Goal: Task Accomplishment & Management: Complete application form

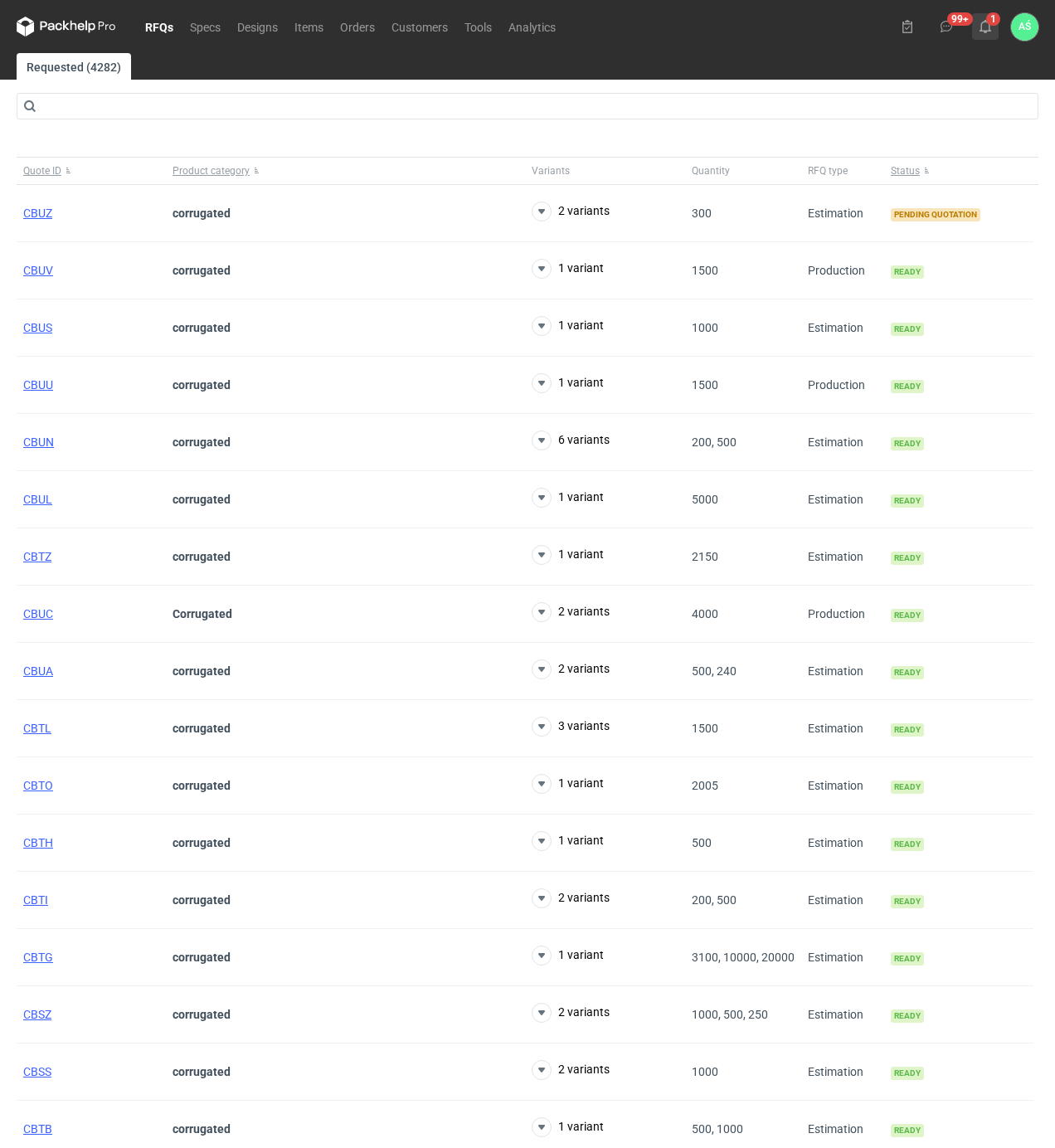
click at [993, 31] on button "1" at bounding box center [984, 26] width 26 height 26
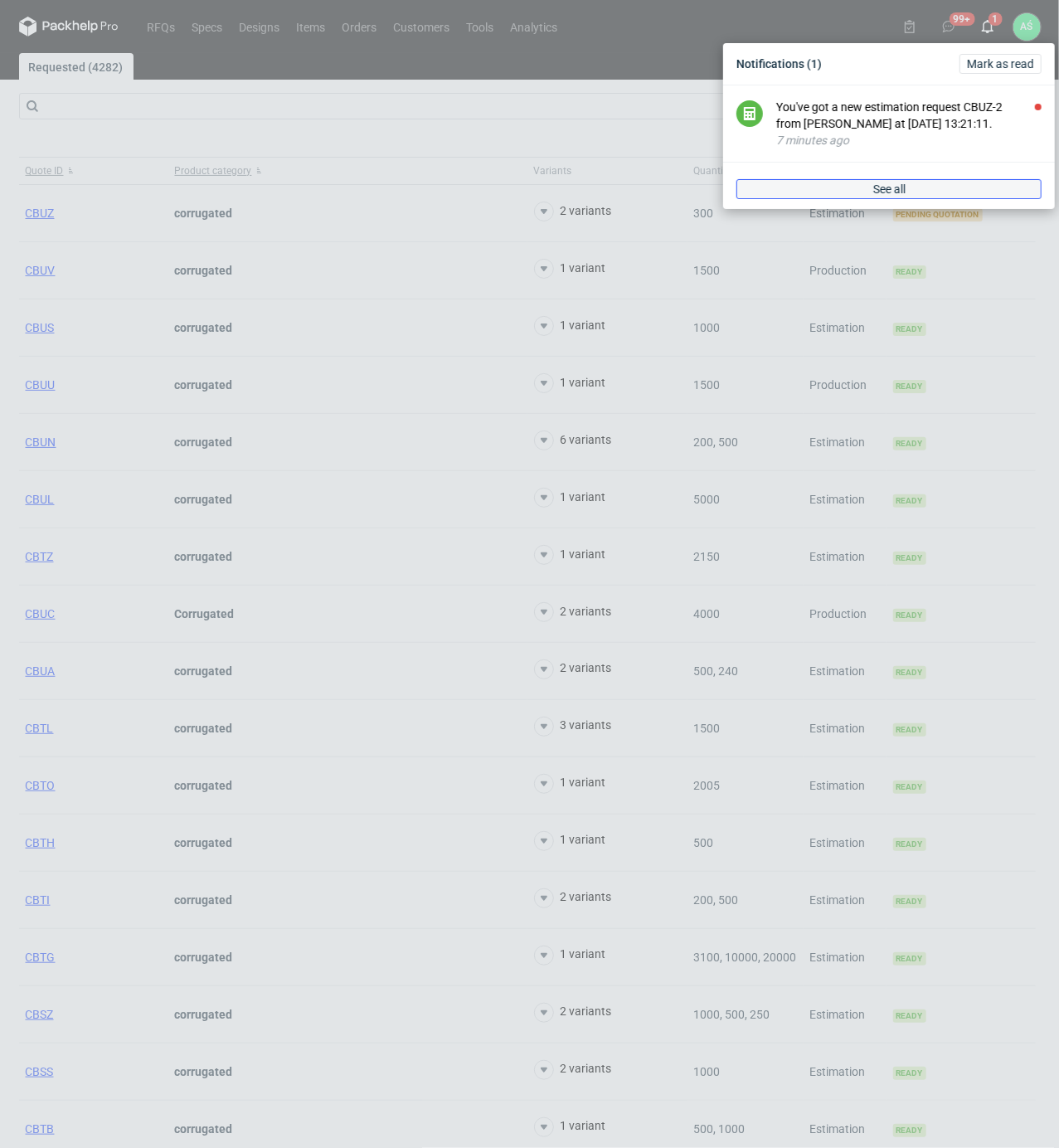
click at [951, 196] on link "See all" at bounding box center [890, 190] width 305 height 20
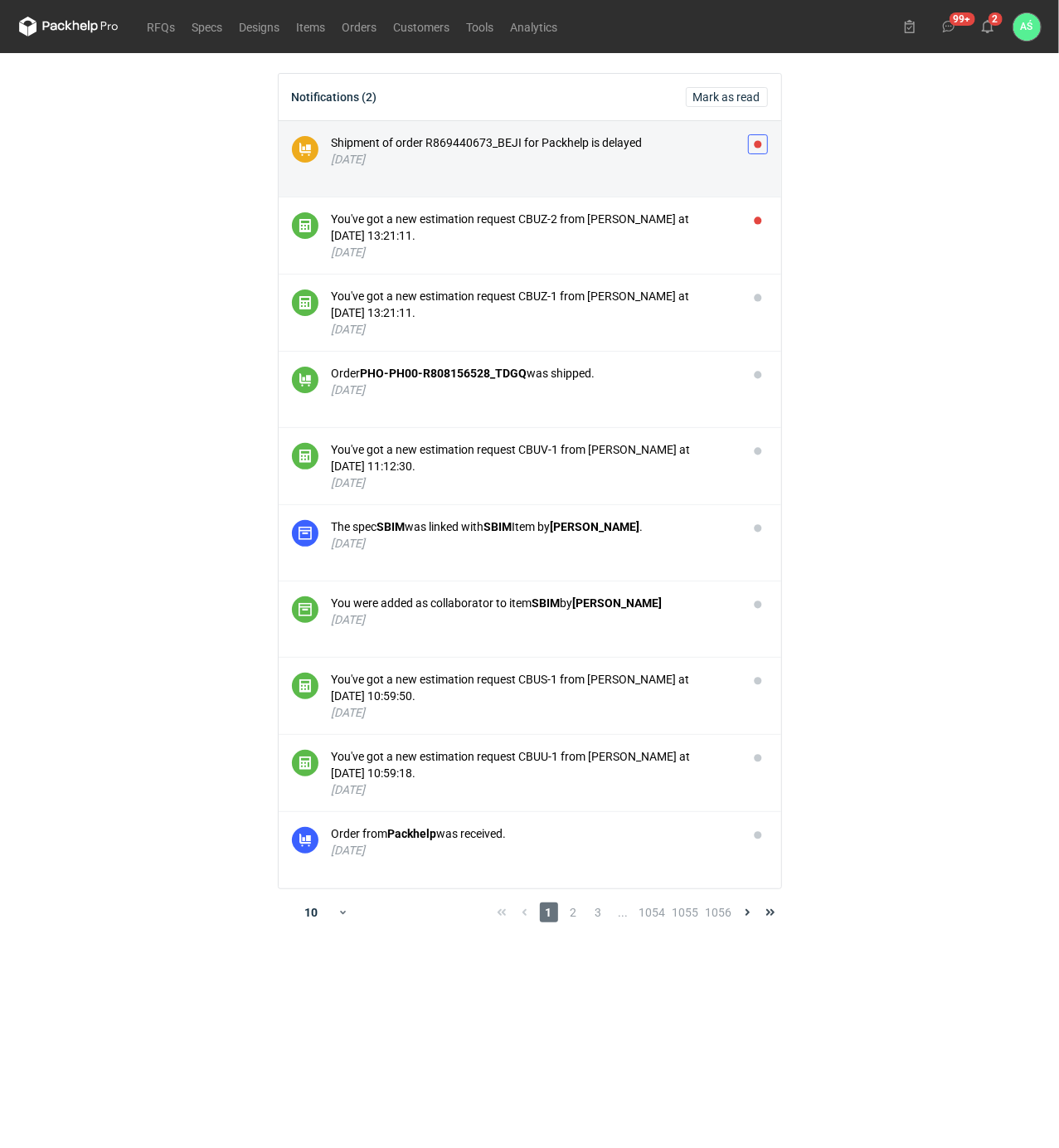
click at [751, 139] on button "button" at bounding box center [758, 144] width 20 height 20
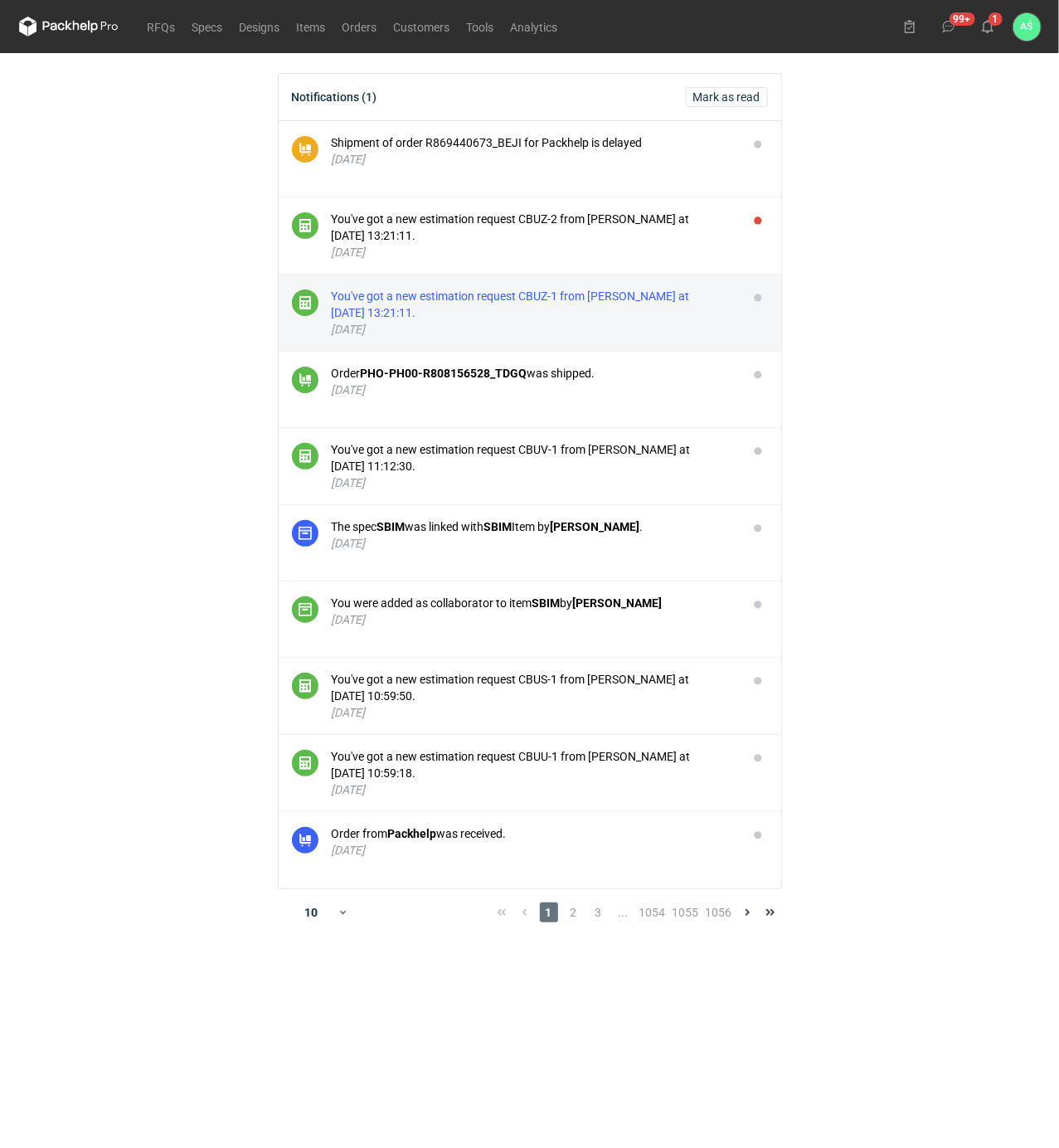
click at [692, 293] on div "You've got a new estimation request CBUZ-1 from [PERSON_NAME] at [DATE] 13:21:1…" at bounding box center [534, 303] width 403 height 33
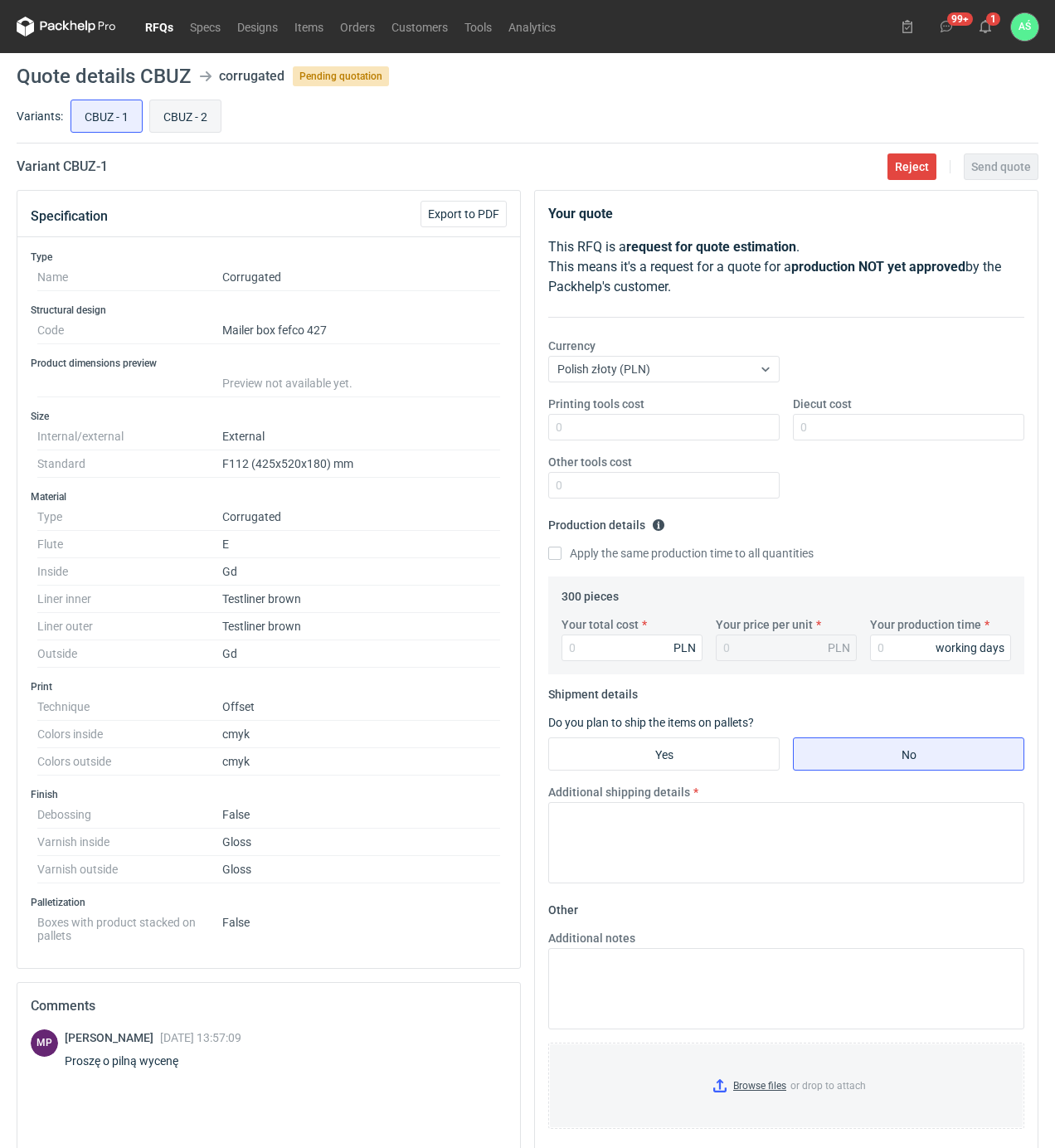
click at [190, 117] on input "CBUZ - 2" at bounding box center [185, 115] width 71 height 31
radio input "true"
click at [107, 118] on input "CBUZ - 1" at bounding box center [107, 115] width 71 height 31
radio input "true"
click at [163, 113] on input "CBUZ - 2" at bounding box center [185, 115] width 71 height 31
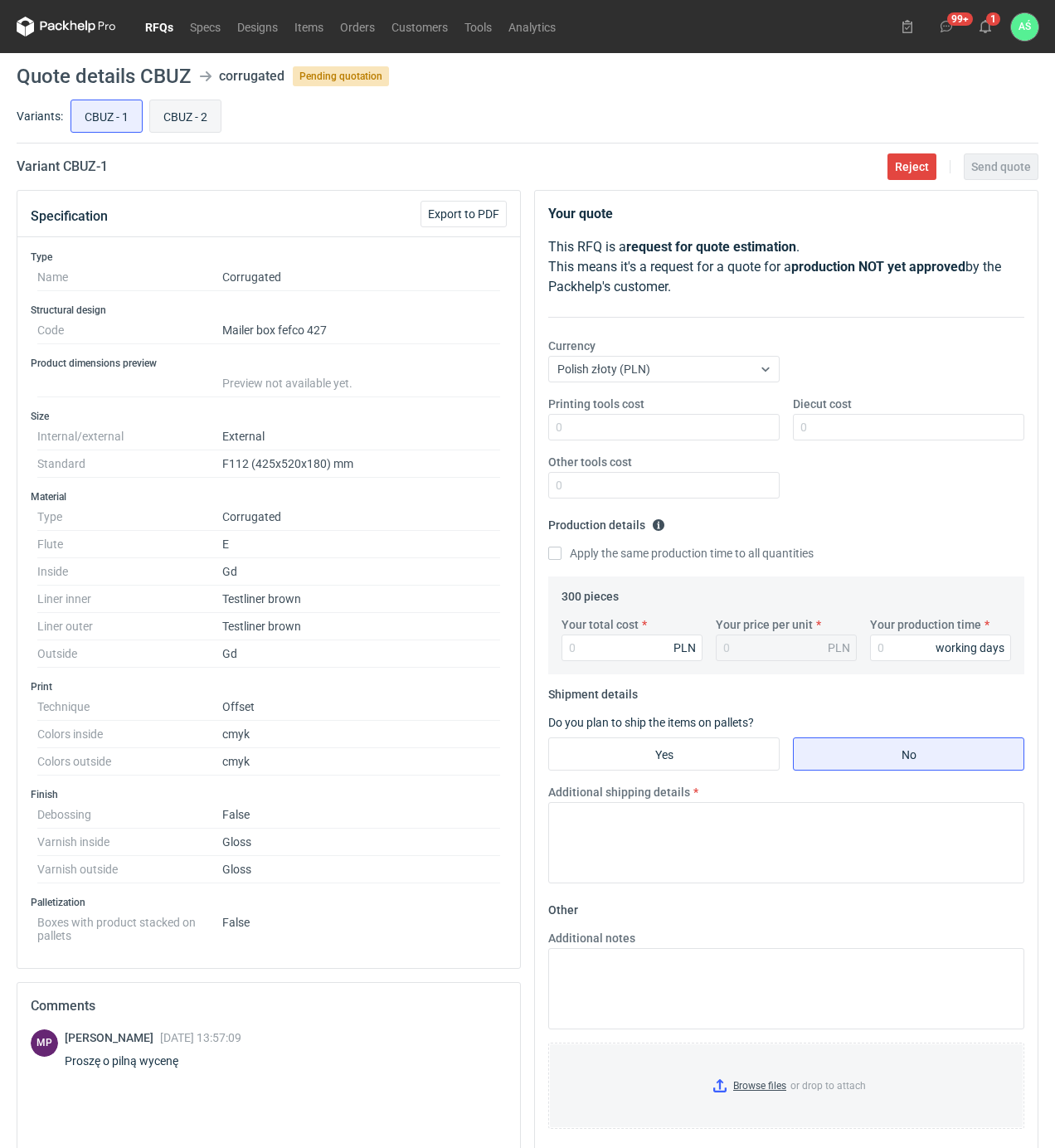
radio input "true"
click at [128, 124] on input "CBUZ - 1" at bounding box center [107, 115] width 71 height 31
radio input "true"
click at [593, 642] on input "Your total cost" at bounding box center [631, 647] width 141 height 26
type input "10803"
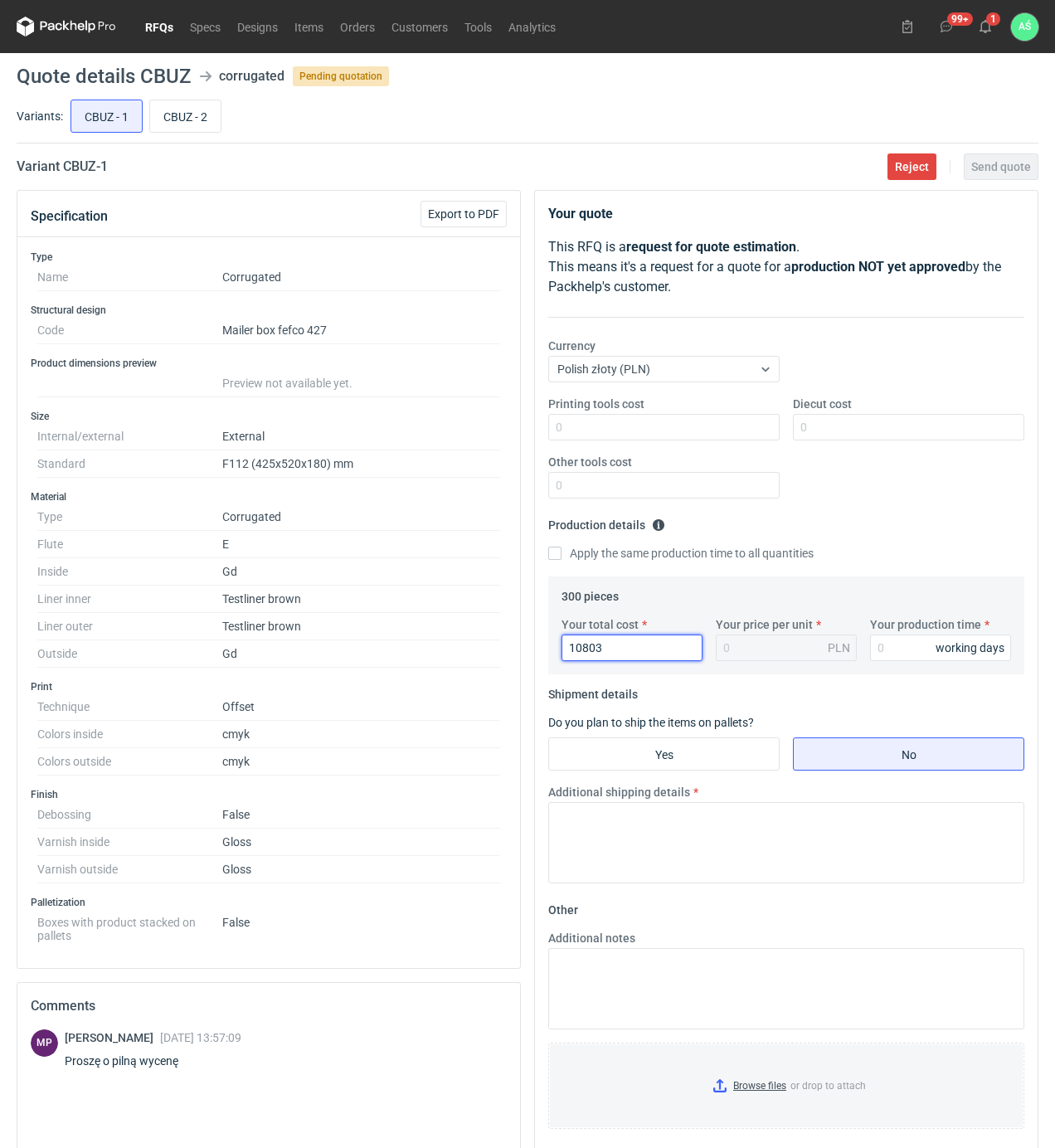
type input "36.01"
type input "10803"
type input "18"
click at [701, 748] on input "Yes" at bounding box center [663, 754] width 230 height 31
radio input "true"
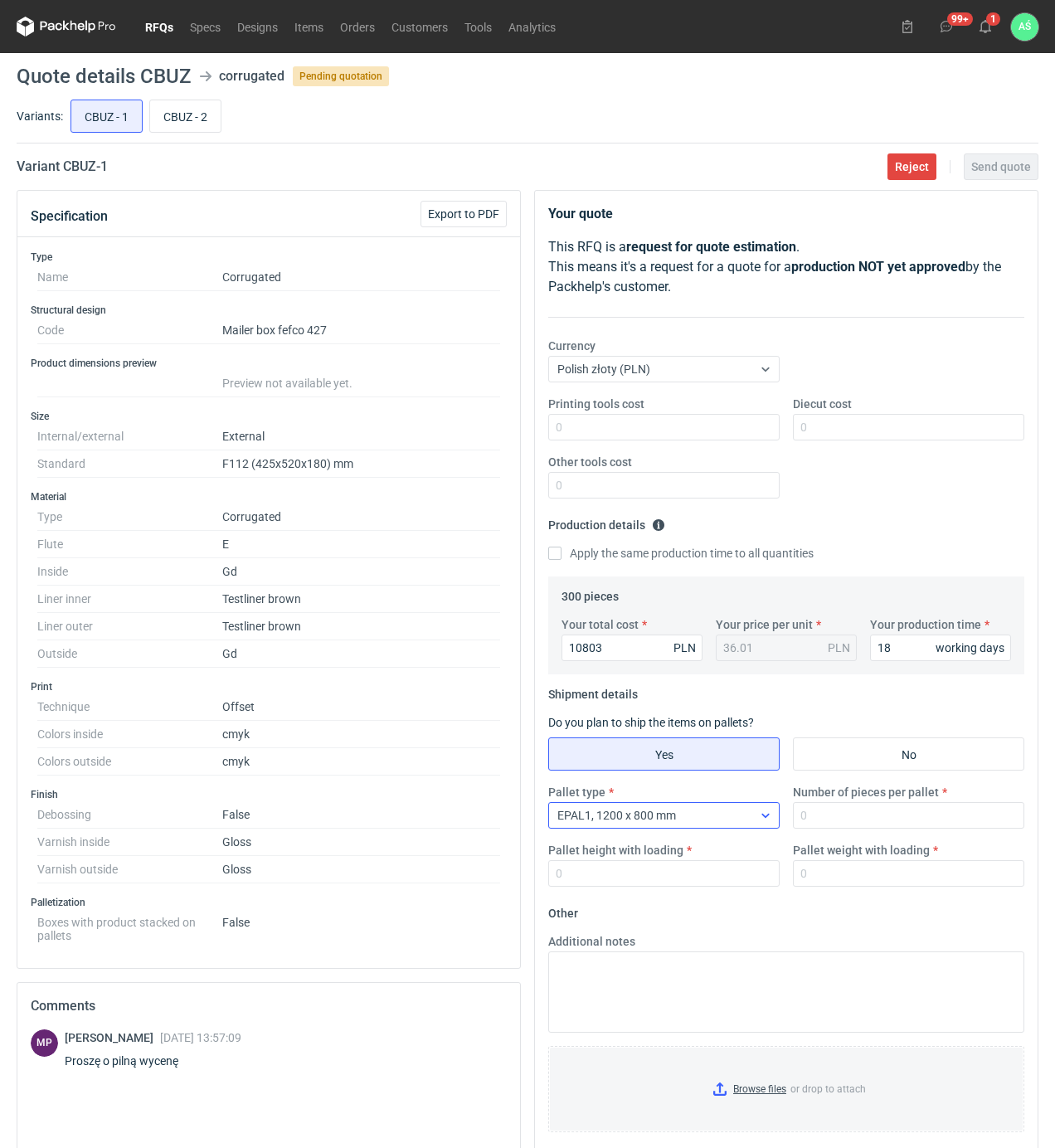
click at [715, 820] on div "EPAL1, 1200 x 800 mm" at bounding box center [650, 815] width 203 height 24
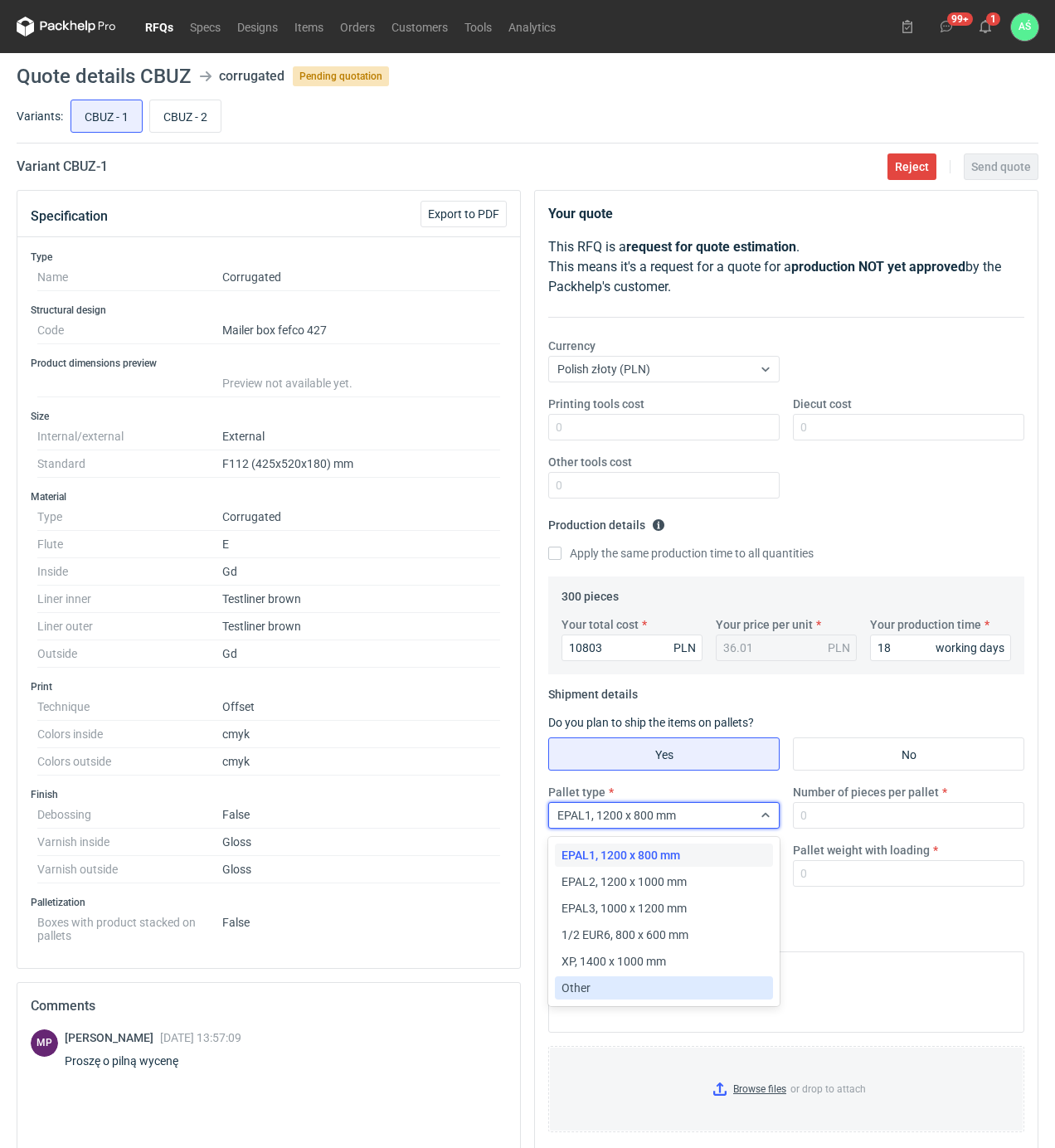
click at [597, 983] on div "Other" at bounding box center [663, 988] width 205 height 17
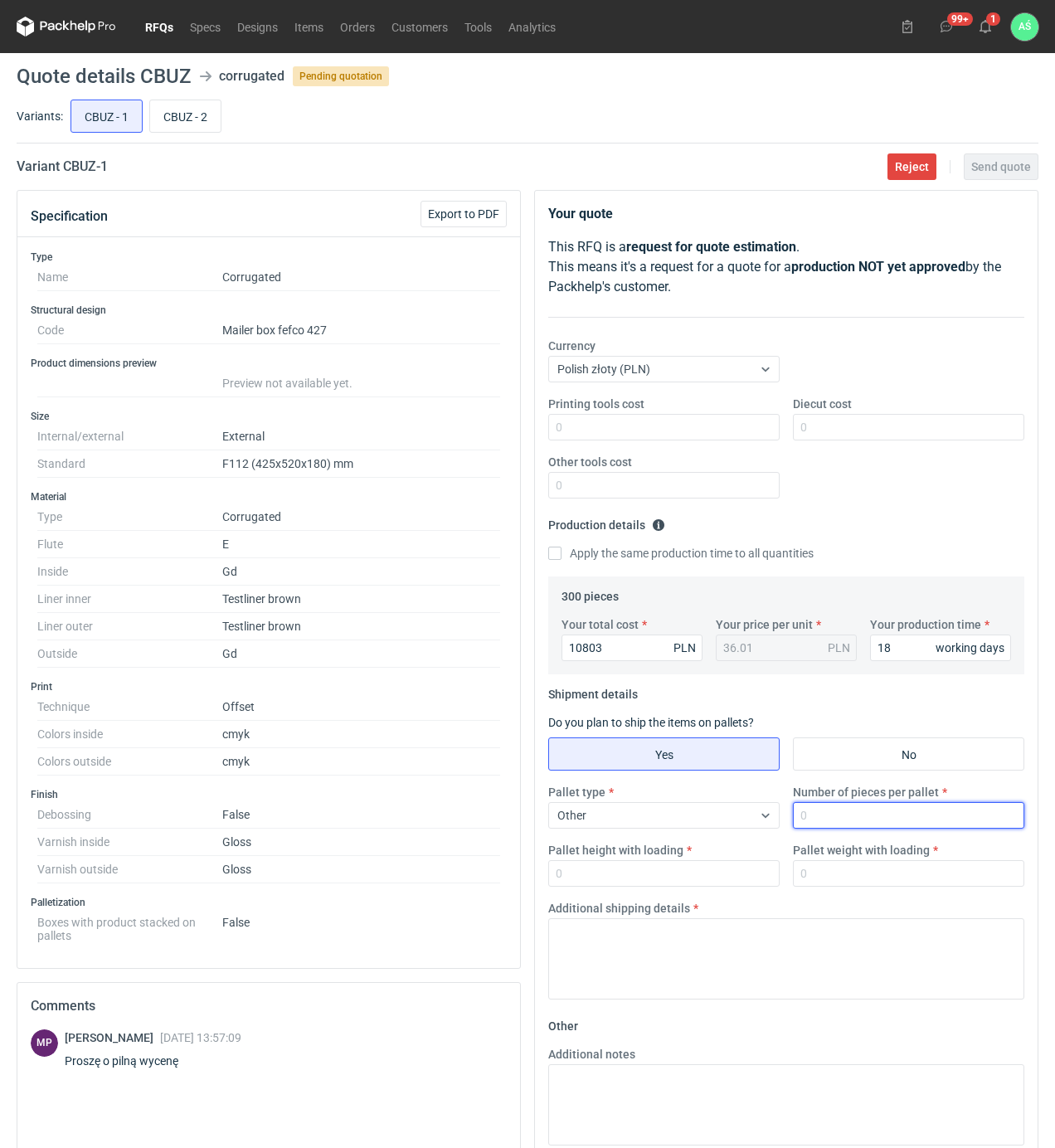
click at [854, 819] on input "Number of pieces per pallet" at bounding box center [908, 814] width 232 height 26
type input "300"
type input "1800"
type input "600"
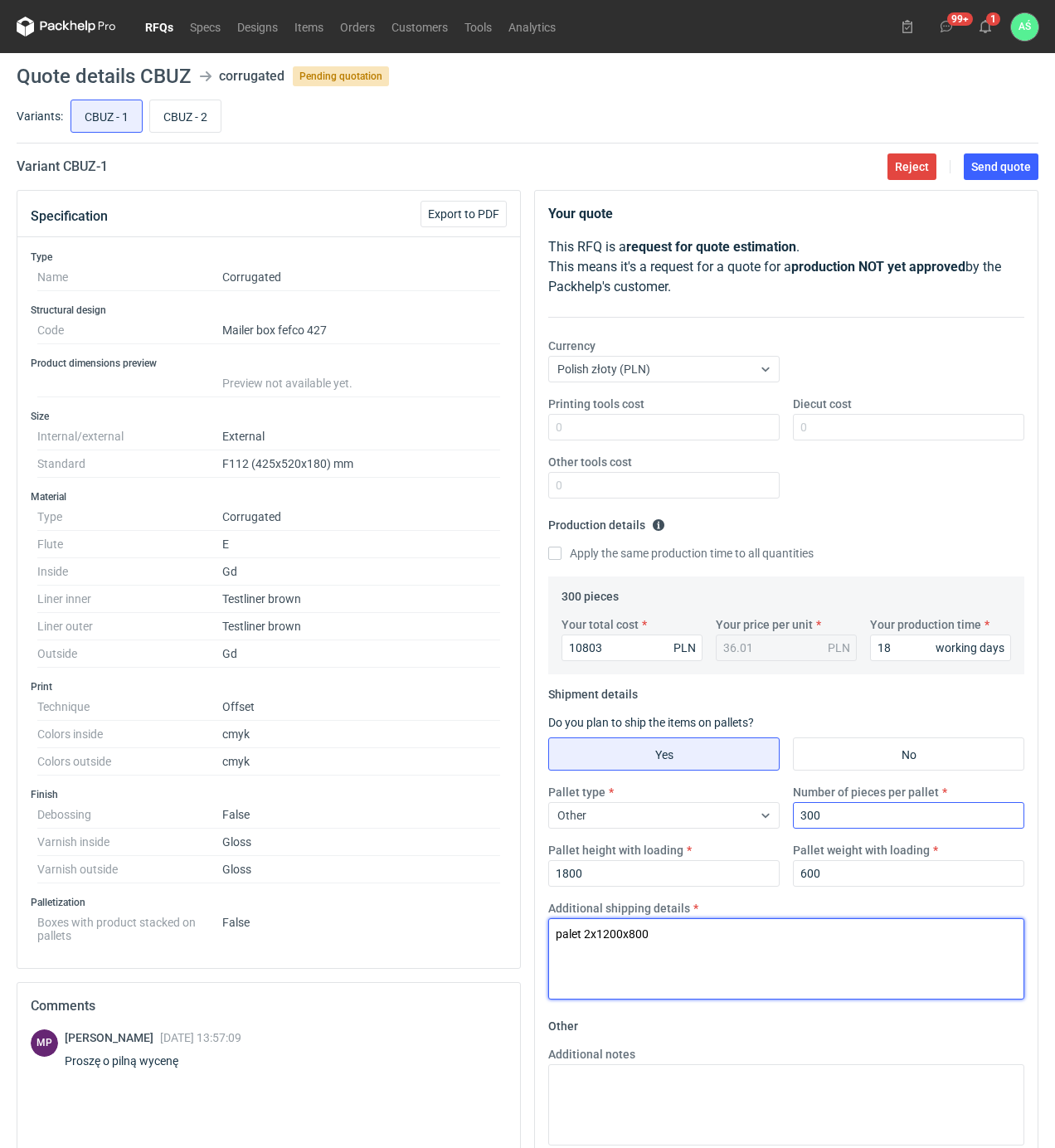
type textarea "palet 2x1200x800"
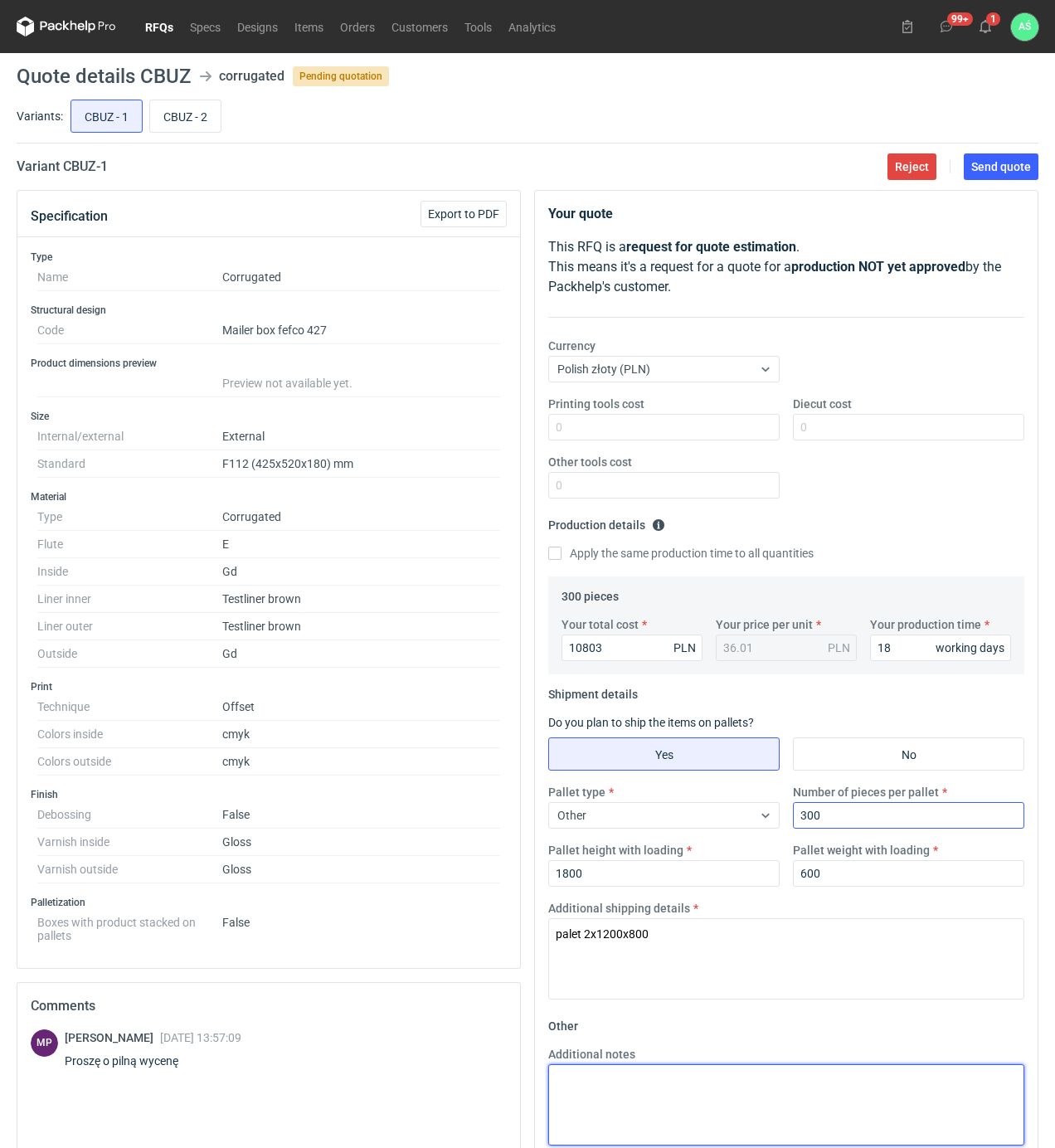
paste textarea "palet 2x1200x800"
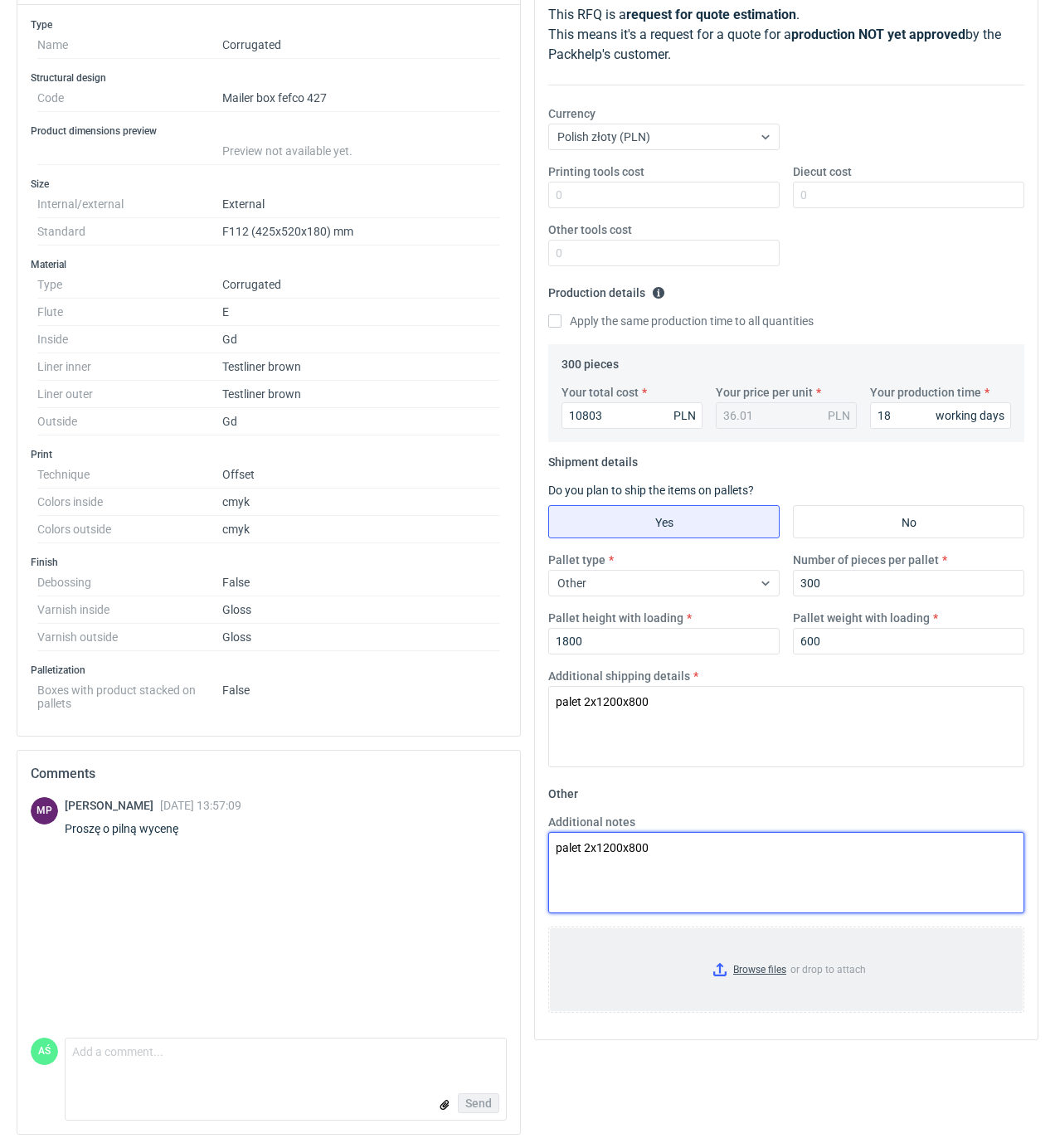
scroll to position [239, 0]
type textarea "palet 2x1200x800"
click at [773, 969] on input "Browse files or drop to attach" at bounding box center [785, 969] width 473 height 83
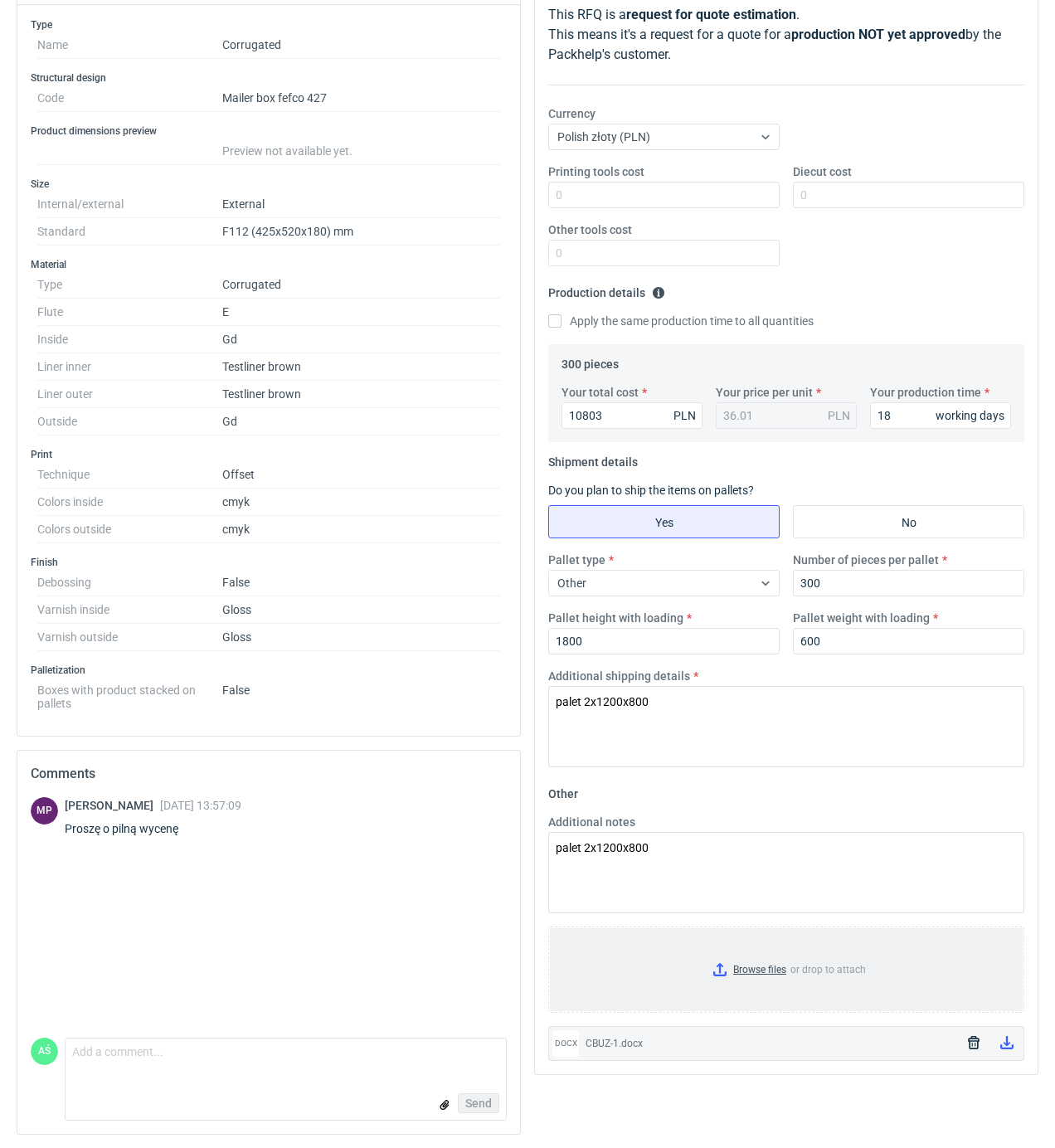
click at [766, 962] on input "Browse files or drop to attach" at bounding box center [785, 969] width 473 height 83
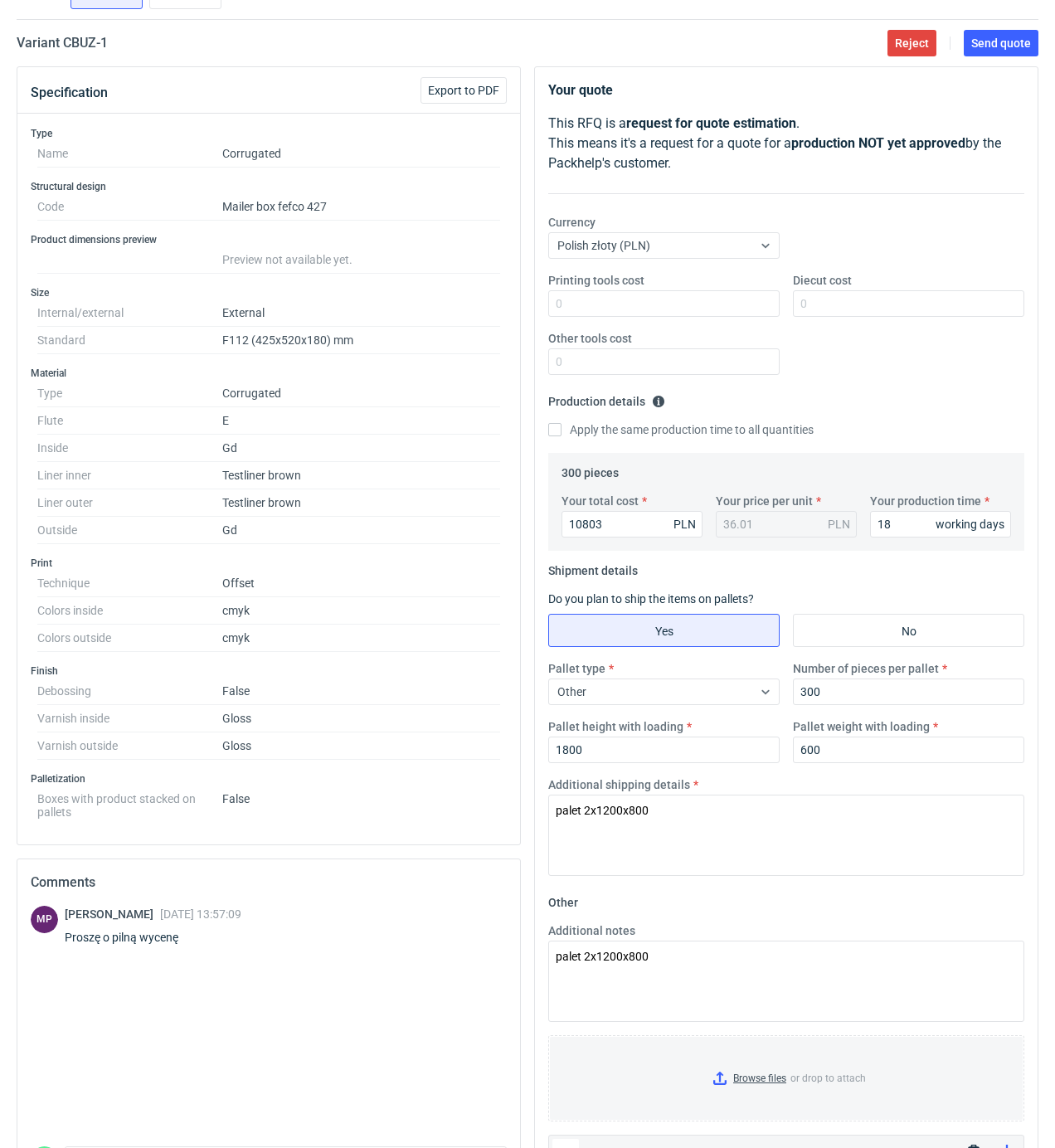
scroll to position [0, 0]
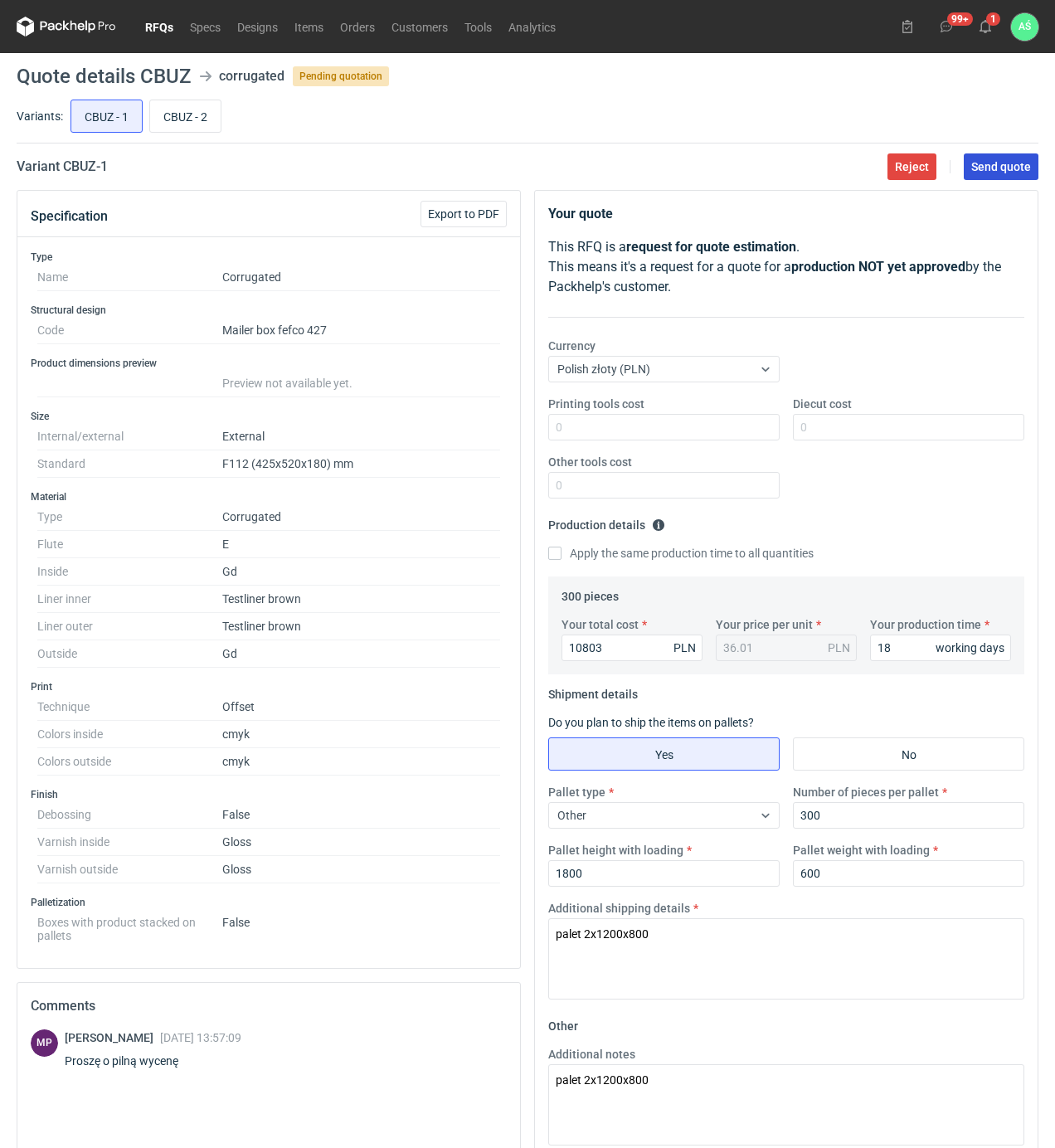
click at [985, 164] on span "Send quote" at bounding box center [1000, 167] width 60 height 12
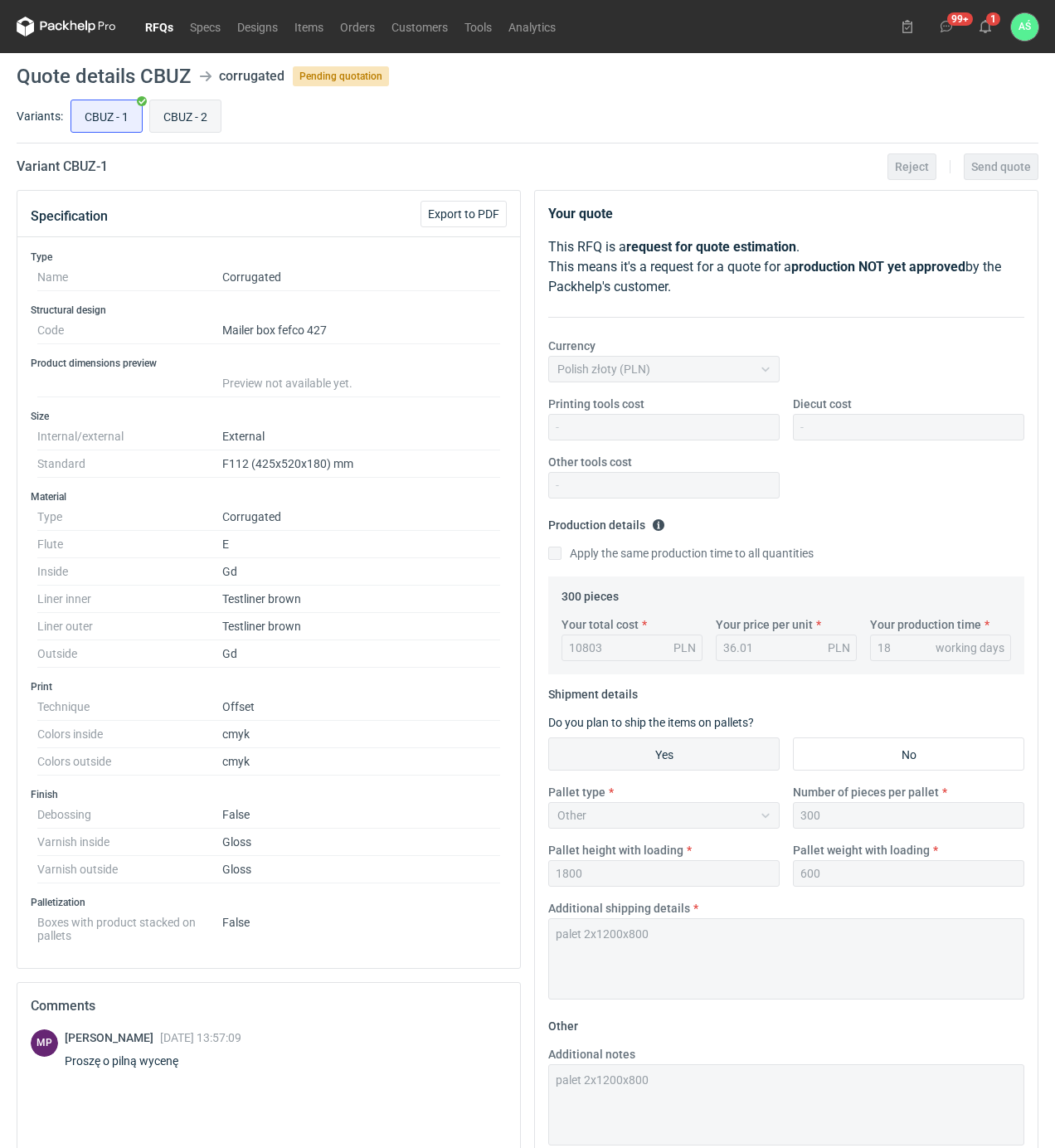
click at [200, 114] on input "CBUZ - 2" at bounding box center [185, 115] width 71 height 31
radio input "true"
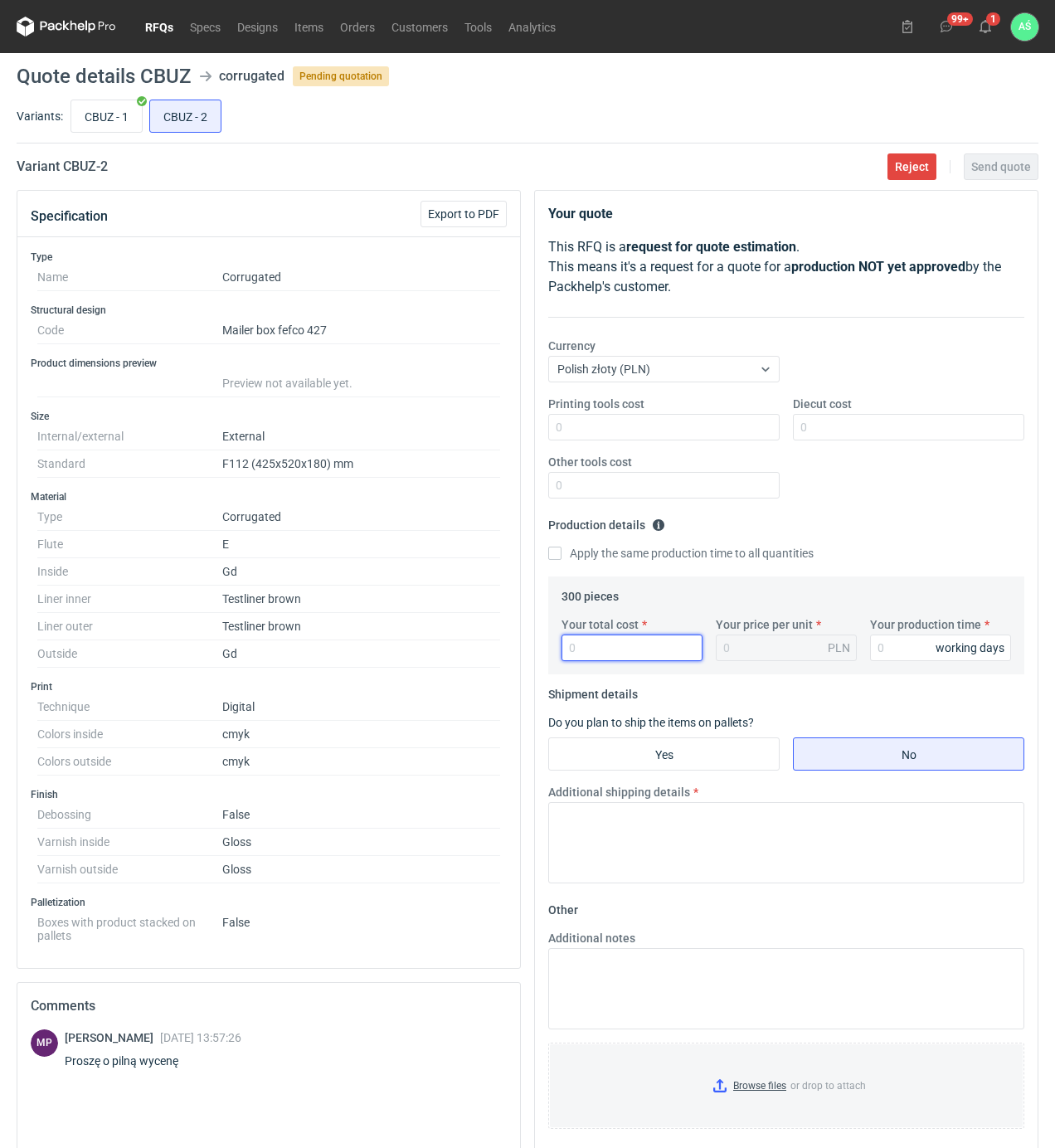
click at [638, 657] on input "Your total cost" at bounding box center [631, 647] width 141 height 26
type input "48"
type input "0.16"
type input "4869"
type input "16.23"
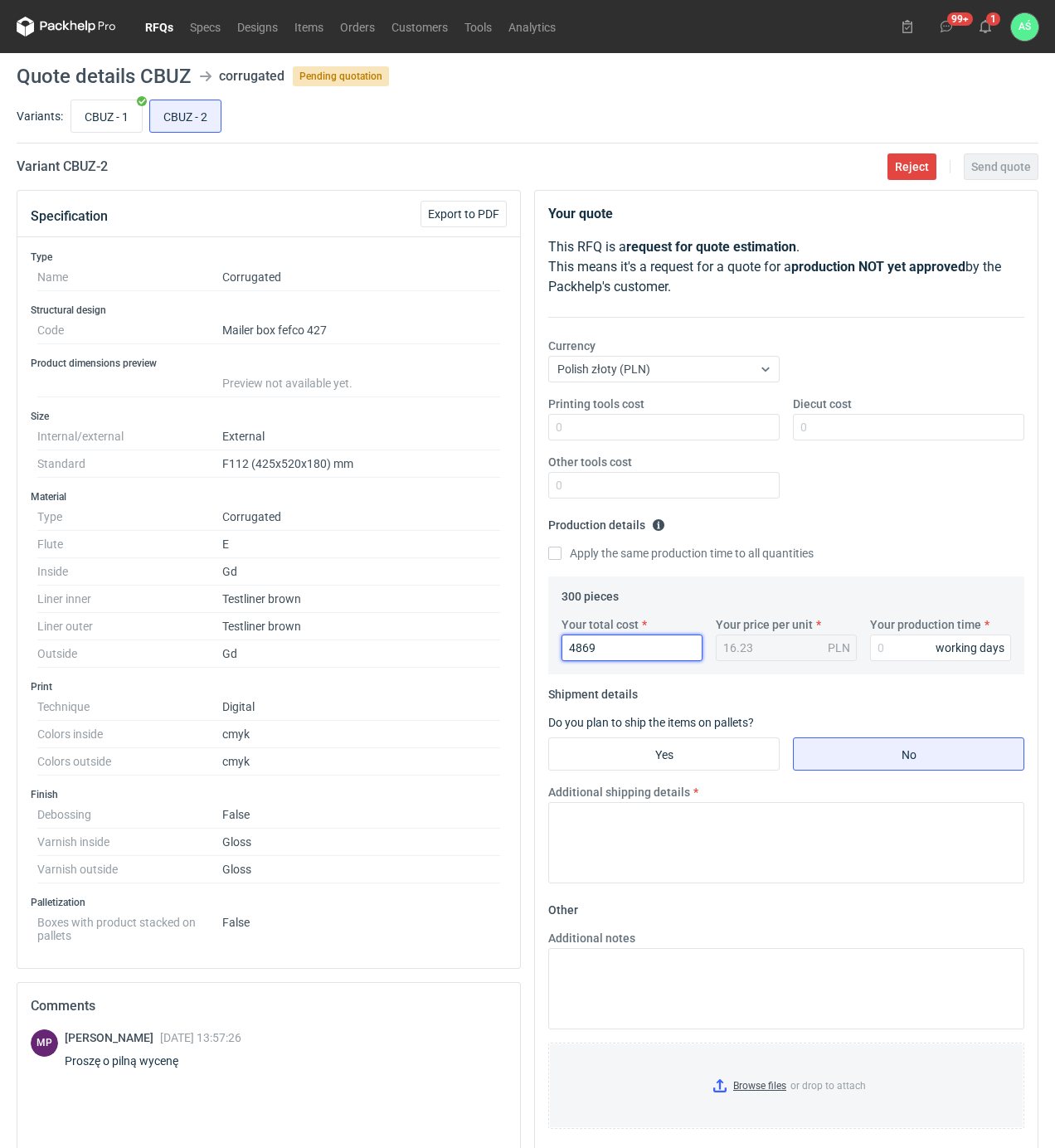
type input "4869"
type input "15"
click at [656, 737] on fieldset "Shipment details Do you plan to ship the items on pallets? Yes No Additional sh…" at bounding box center [785, 789] width 476 height 216
click at [664, 767] on input "Yes" at bounding box center [663, 754] width 230 height 31
radio input "true"
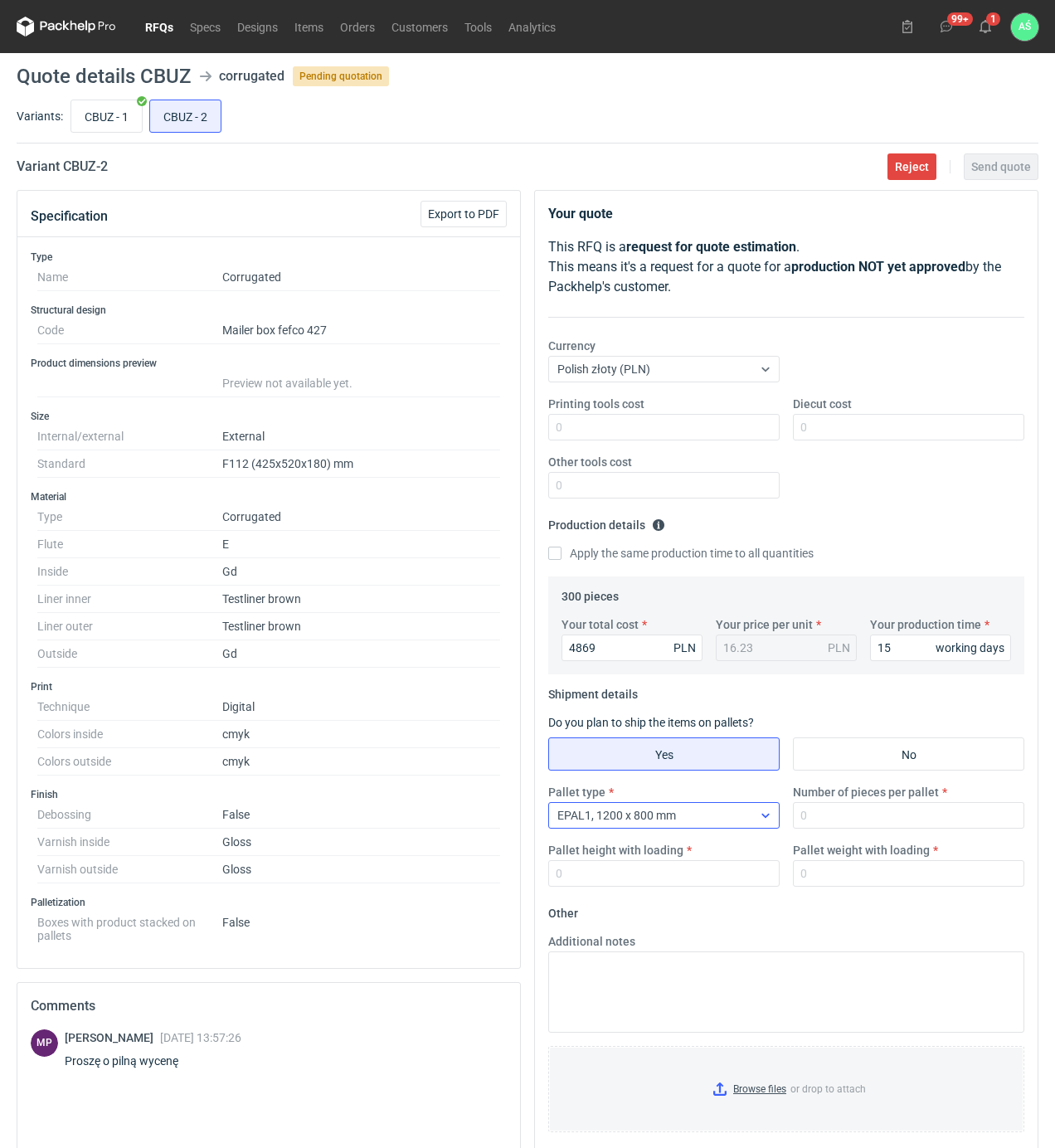
click at [734, 818] on div "EPAL1, 1200 x 800 mm" at bounding box center [650, 815] width 203 height 24
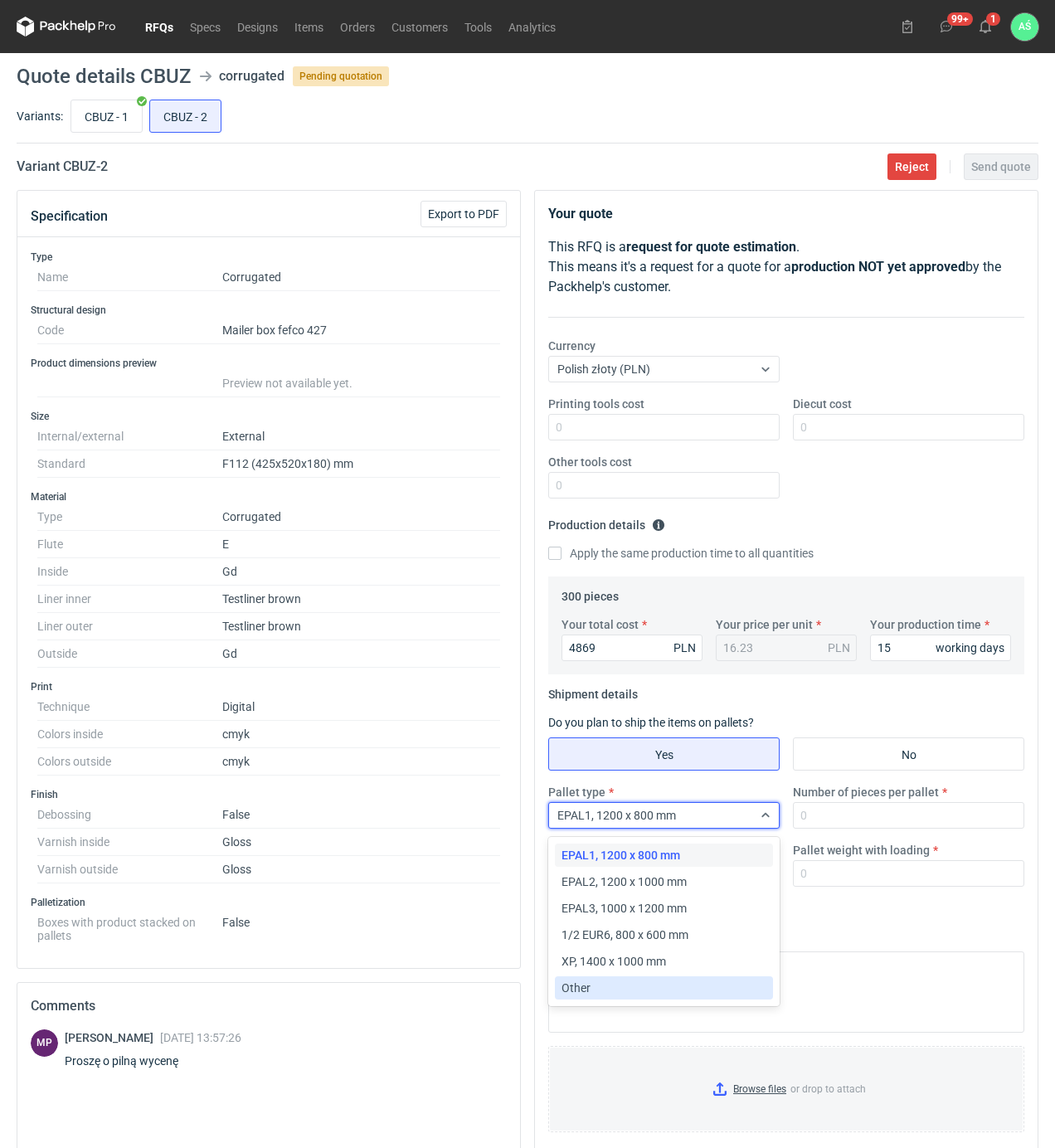
click at [597, 987] on div "Other" at bounding box center [663, 988] width 205 height 17
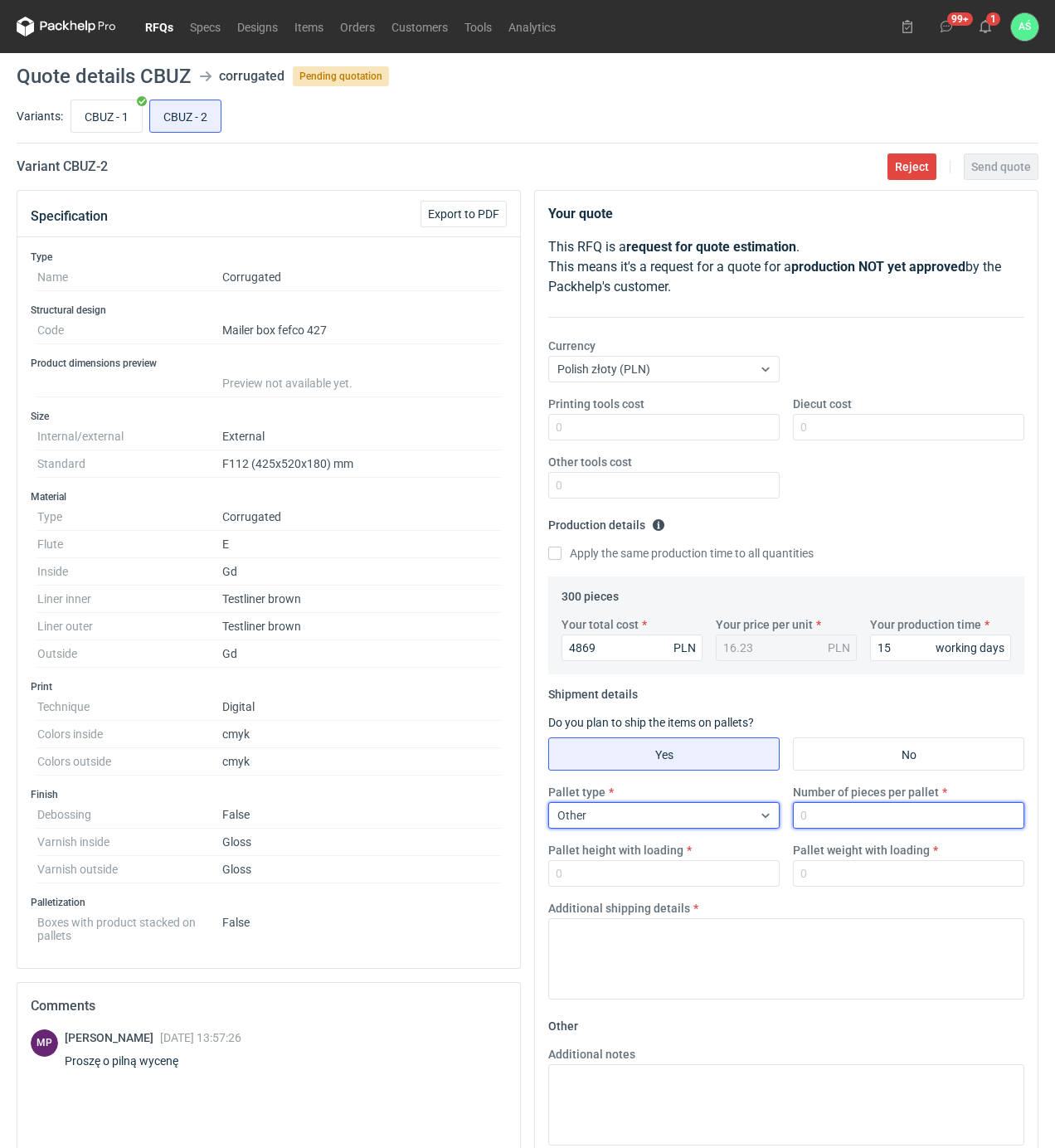
click at [897, 816] on input "Number of pieces per pallet" at bounding box center [908, 814] width 232 height 26
type input "300"
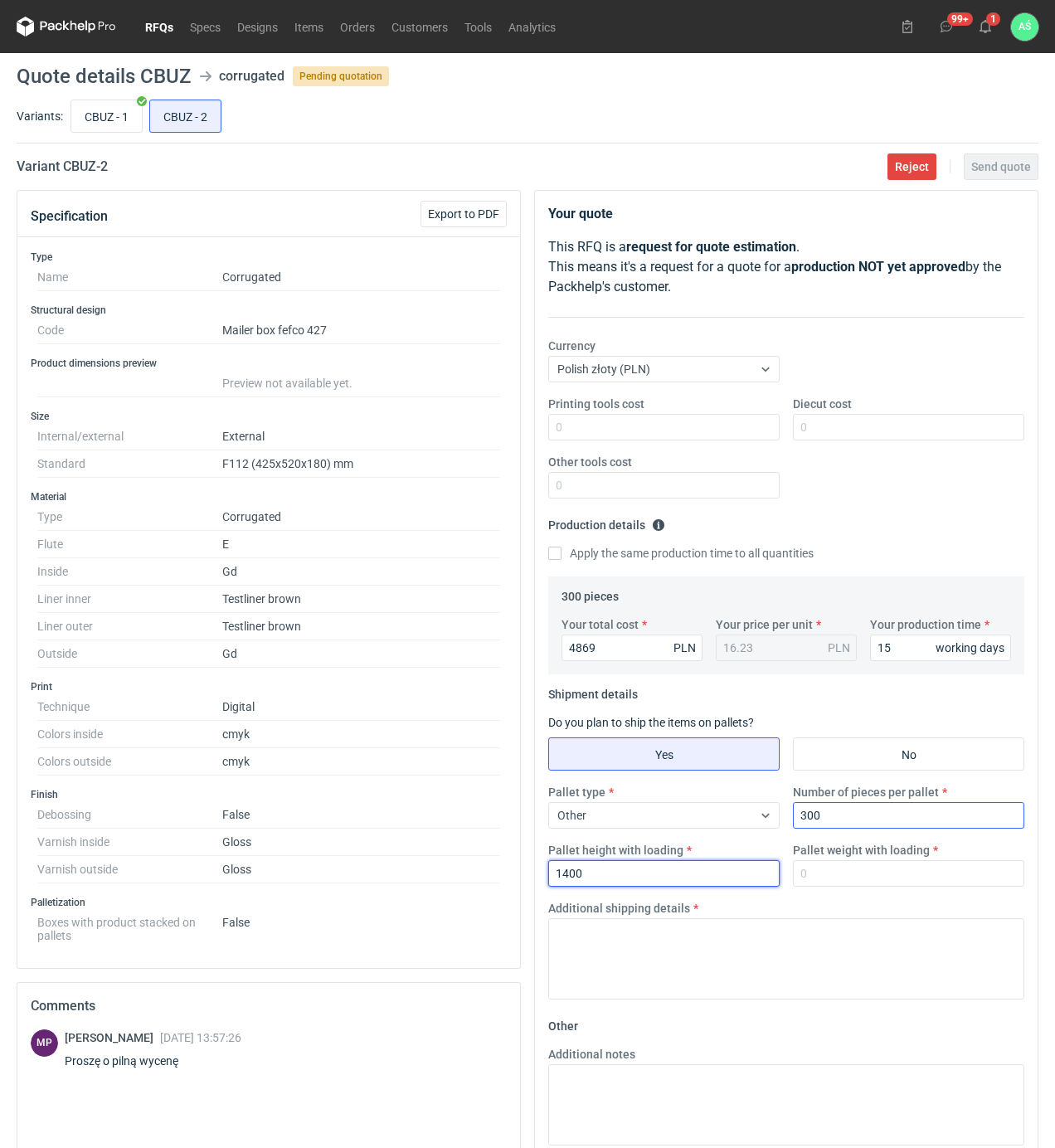
type input "1400"
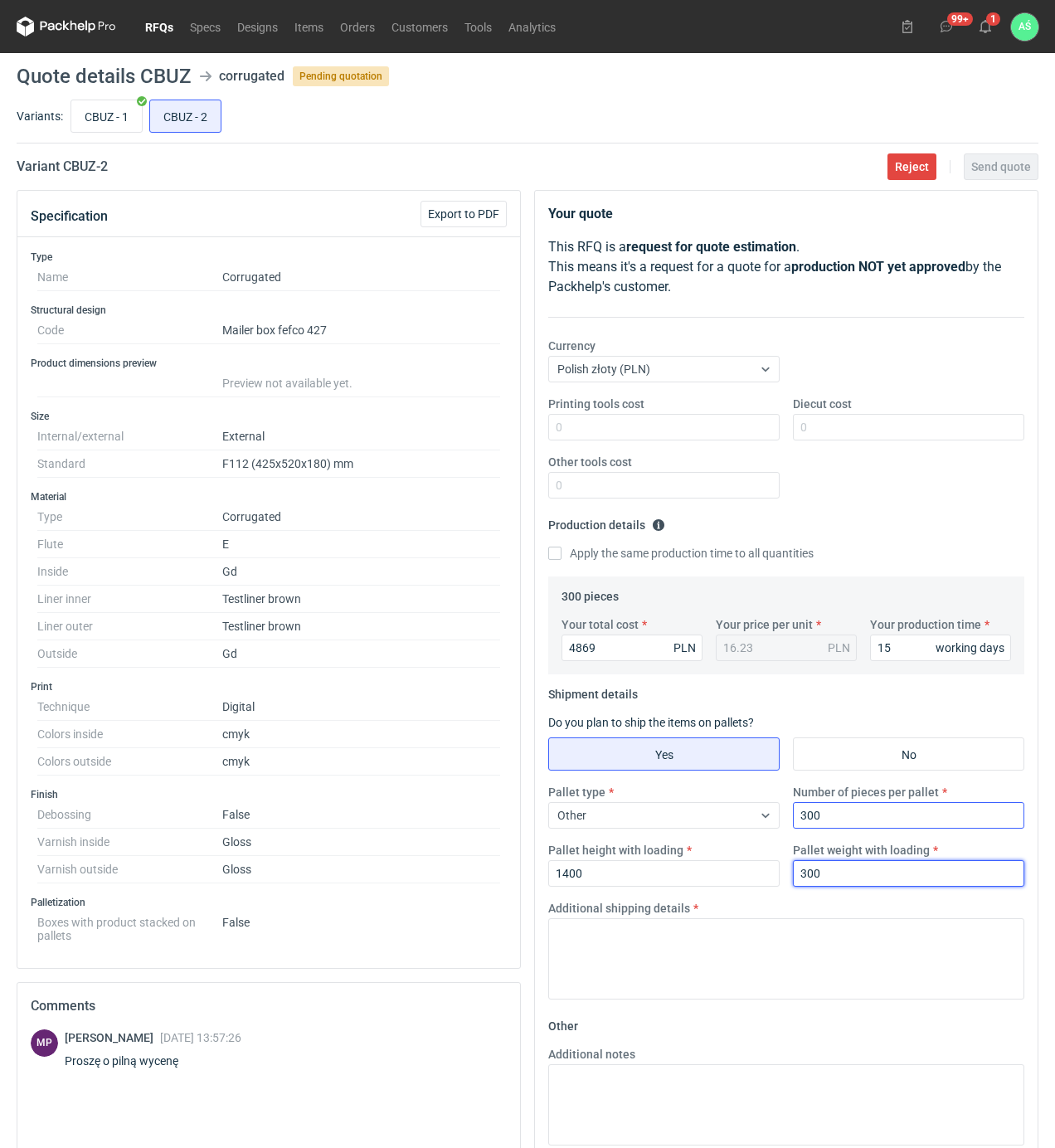
type input "300"
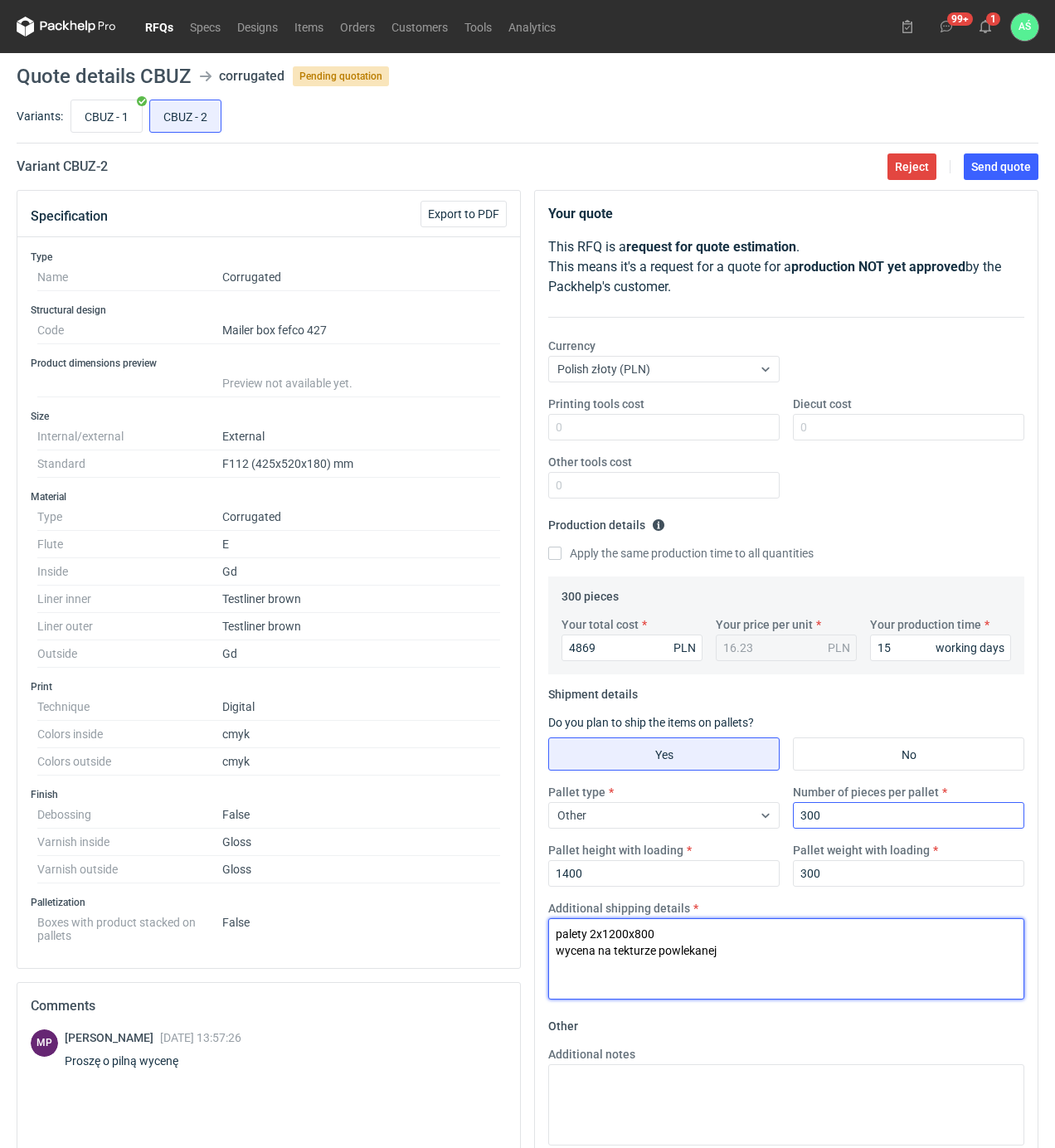
type textarea "palety 2x1200x800 wycena na tekturze powlekanej"
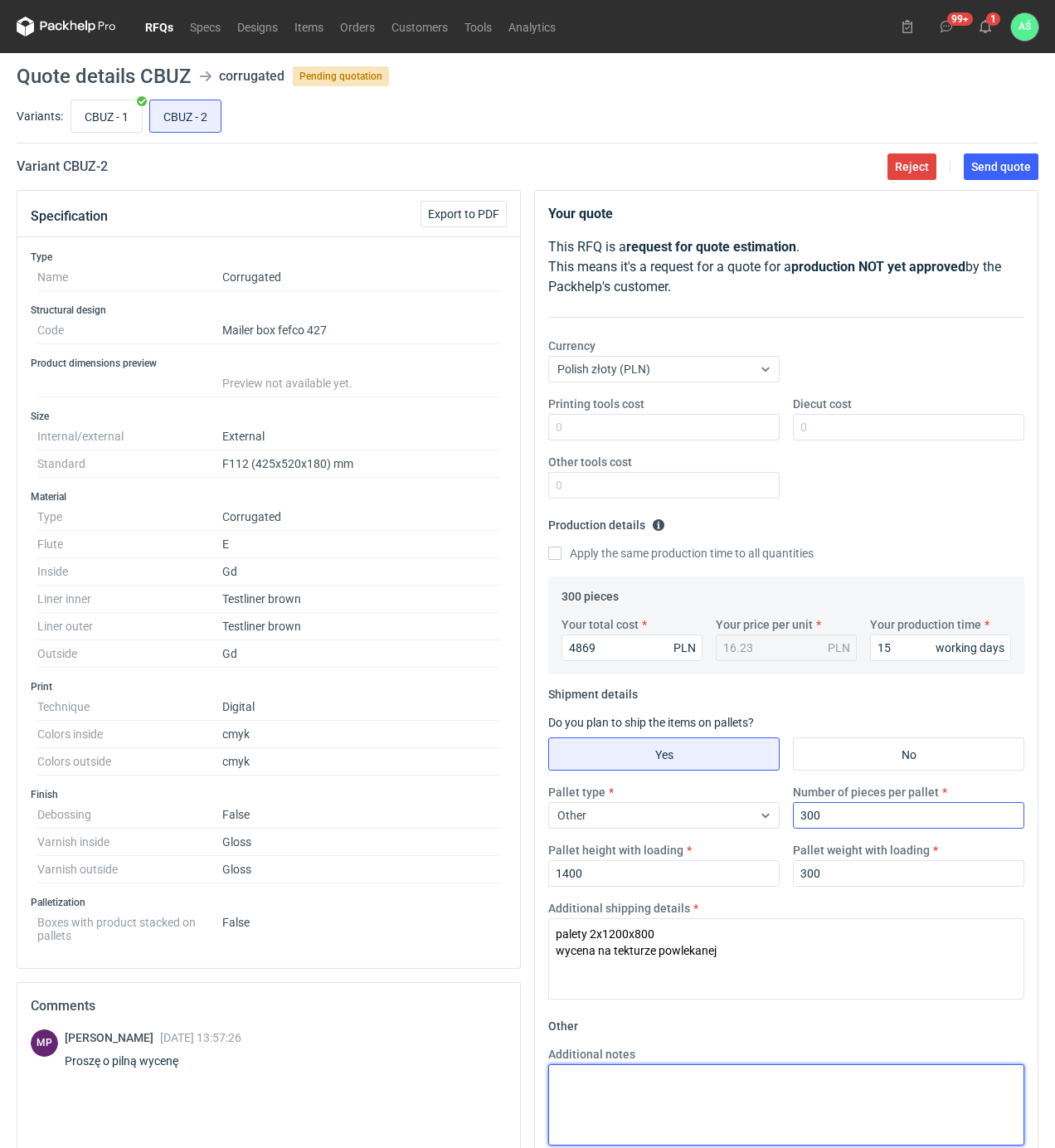
paste textarea "palety 2x1200x800 wycena na tekturze powlekanej"
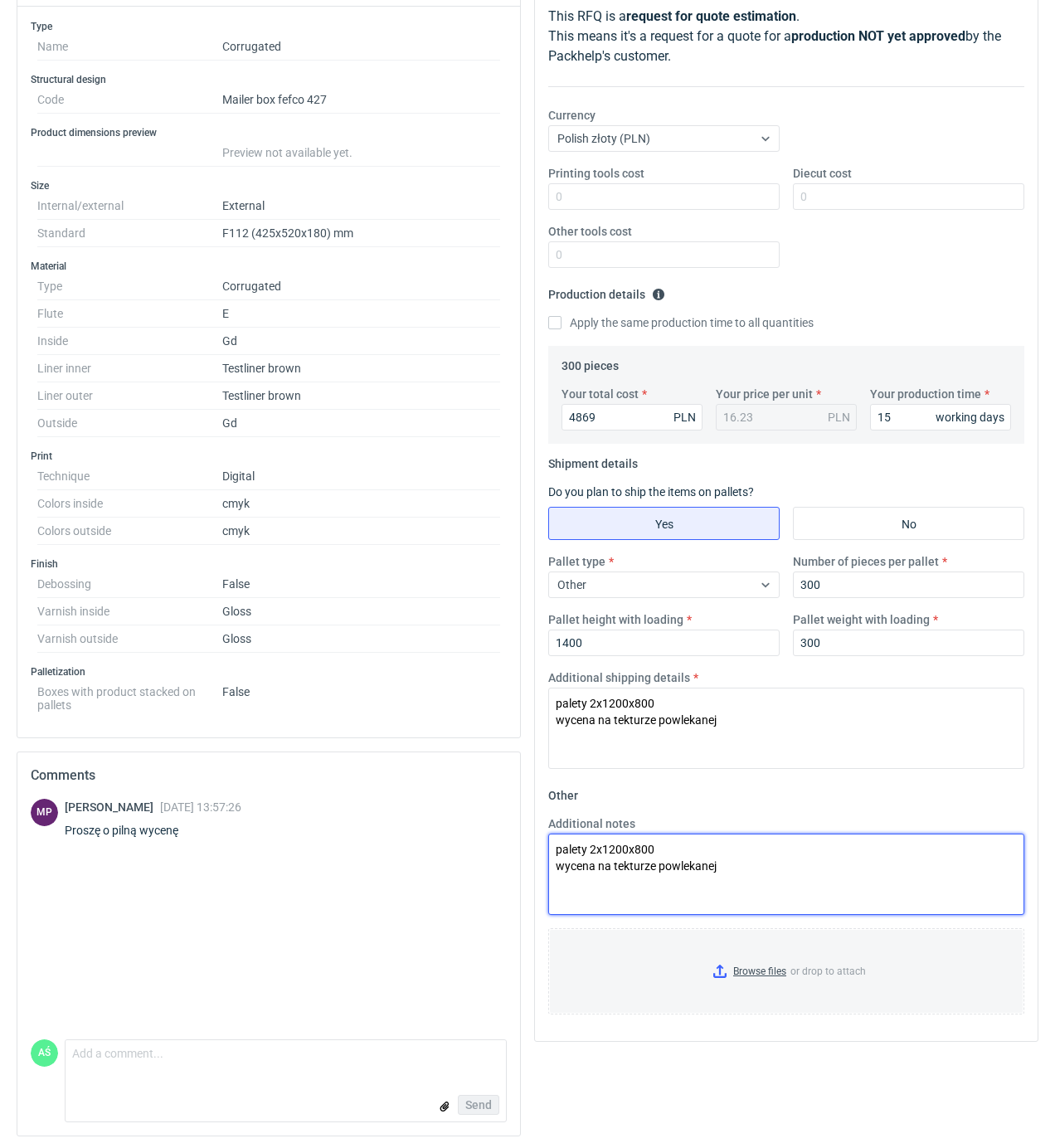
scroll to position [239, 0]
type textarea "palety 2x1200x800 wycena na tekturze powlekanej"
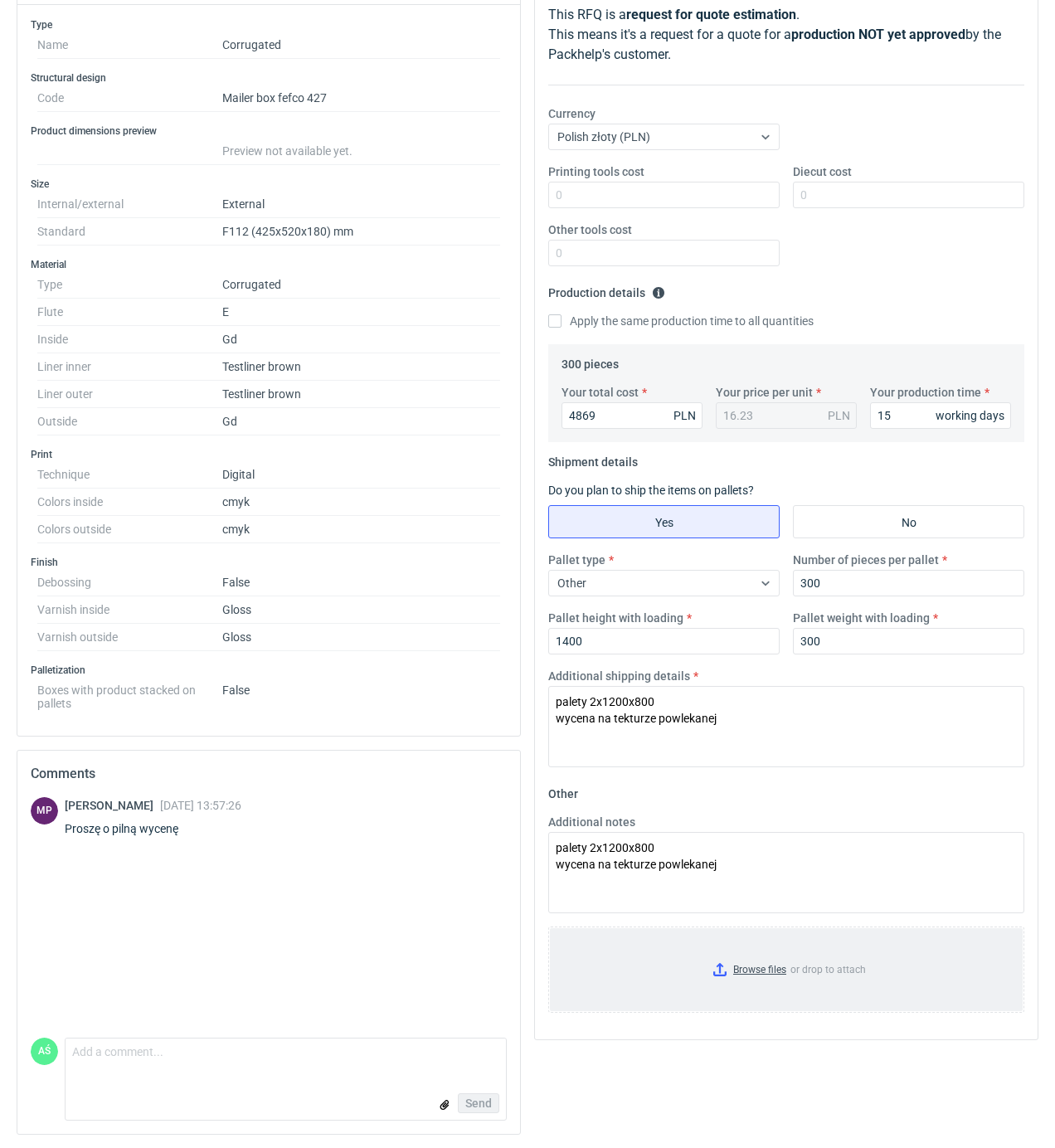
click at [766, 968] on input "Browse files or drop to attach" at bounding box center [785, 969] width 473 height 83
click at [757, 958] on input "Browse files or drop to attach" at bounding box center [785, 969] width 473 height 83
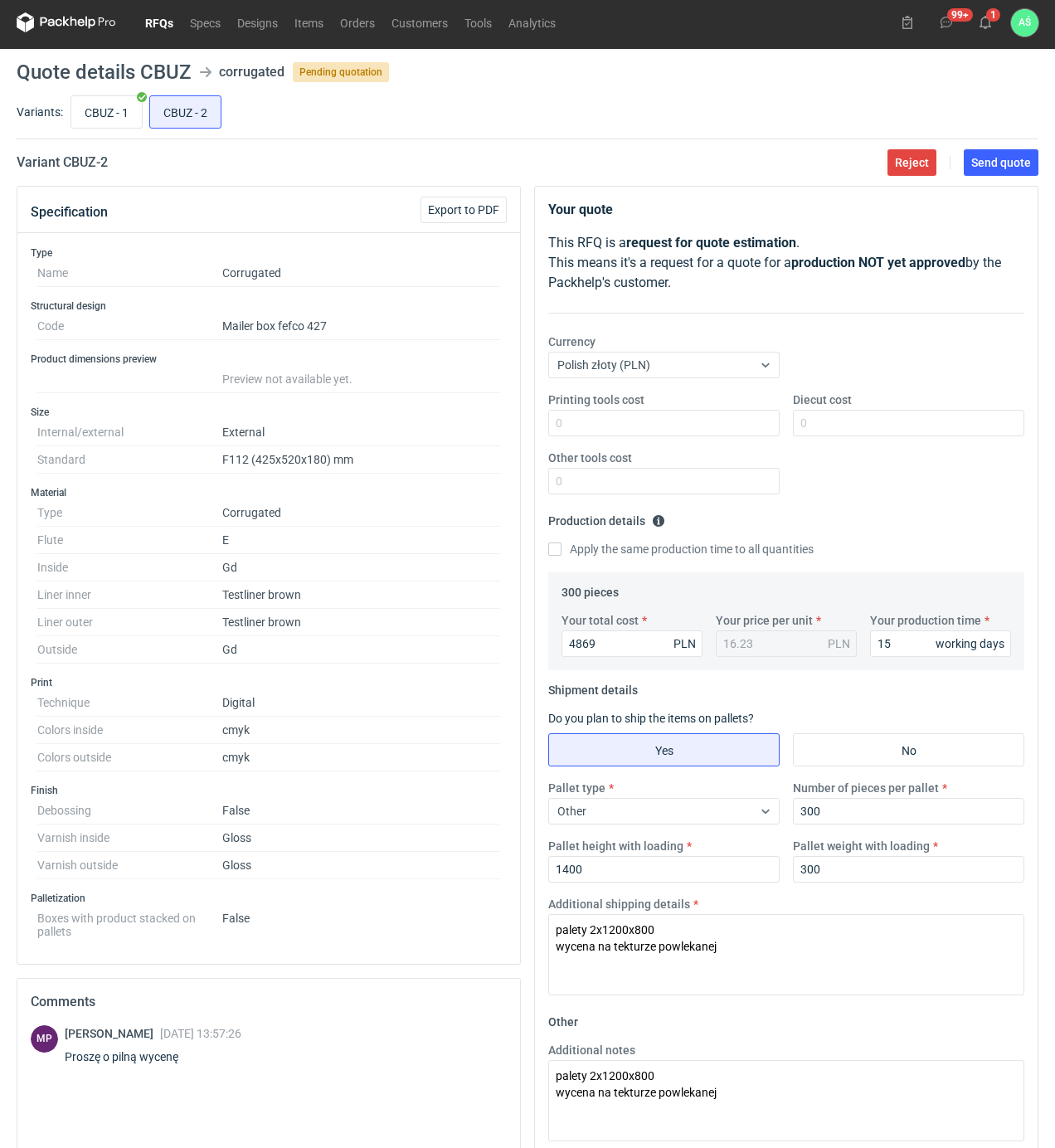
scroll to position [0, 0]
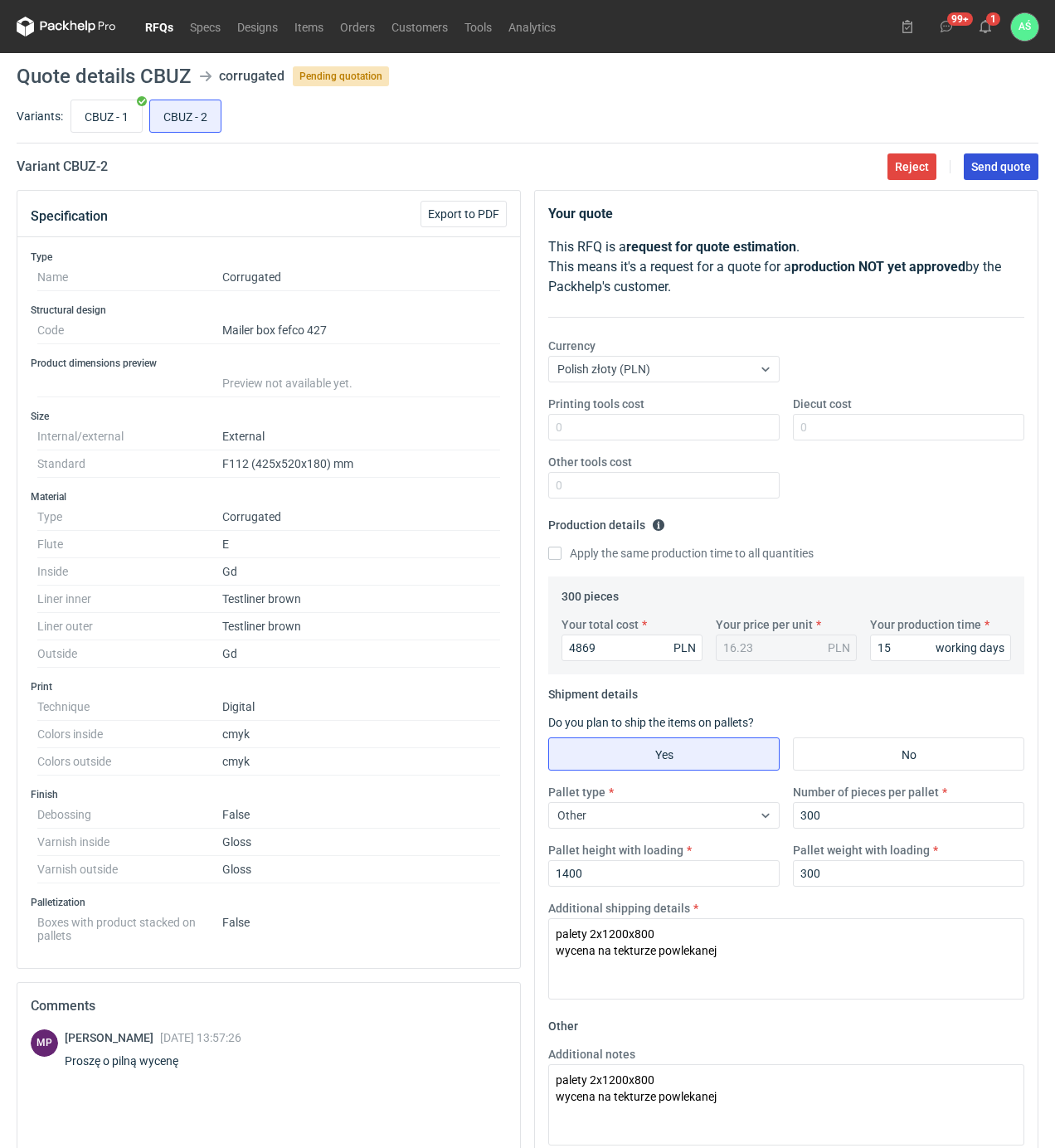
click at [986, 168] on span "Send quote" at bounding box center [1000, 167] width 60 height 12
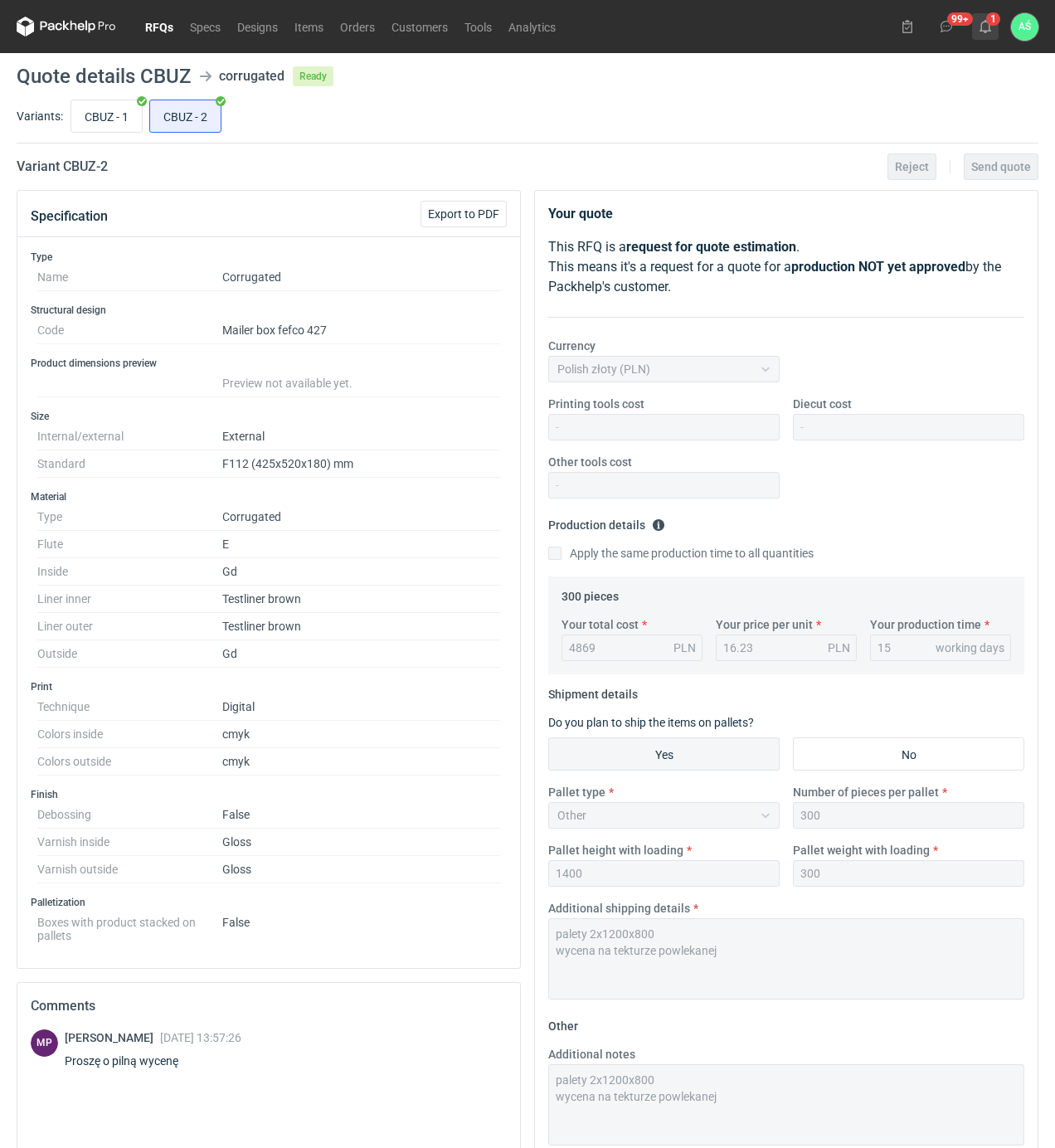
click at [988, 21] on icon at bounding box center [985, 27] width 13 height 13
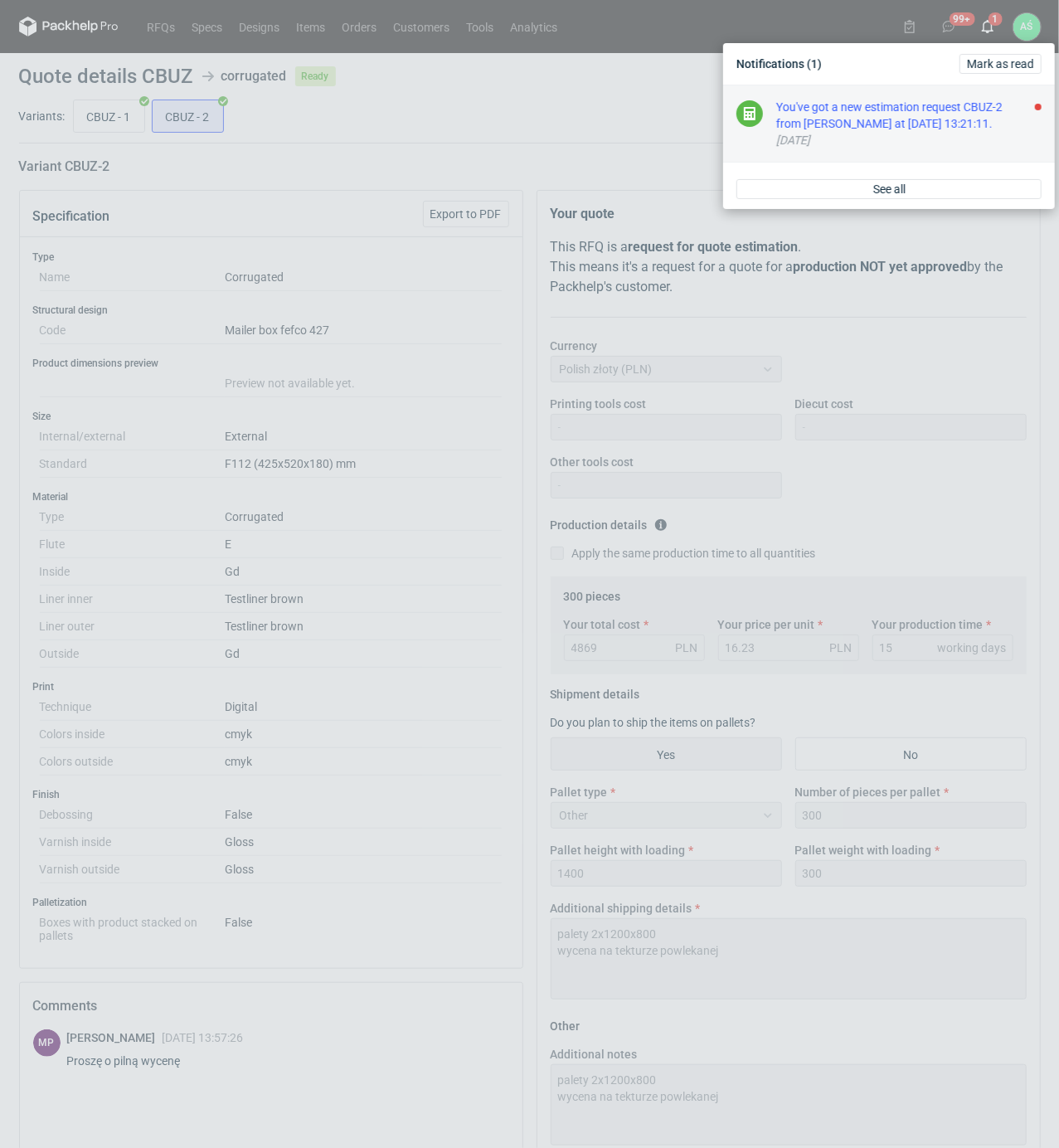
click at [946, 124] on div "You've got a new estimation request CBUZ-2 from [PERSON_NAME] at [DATE] 13:21:1…" at bounding box center [909, 115] width 266 height 33
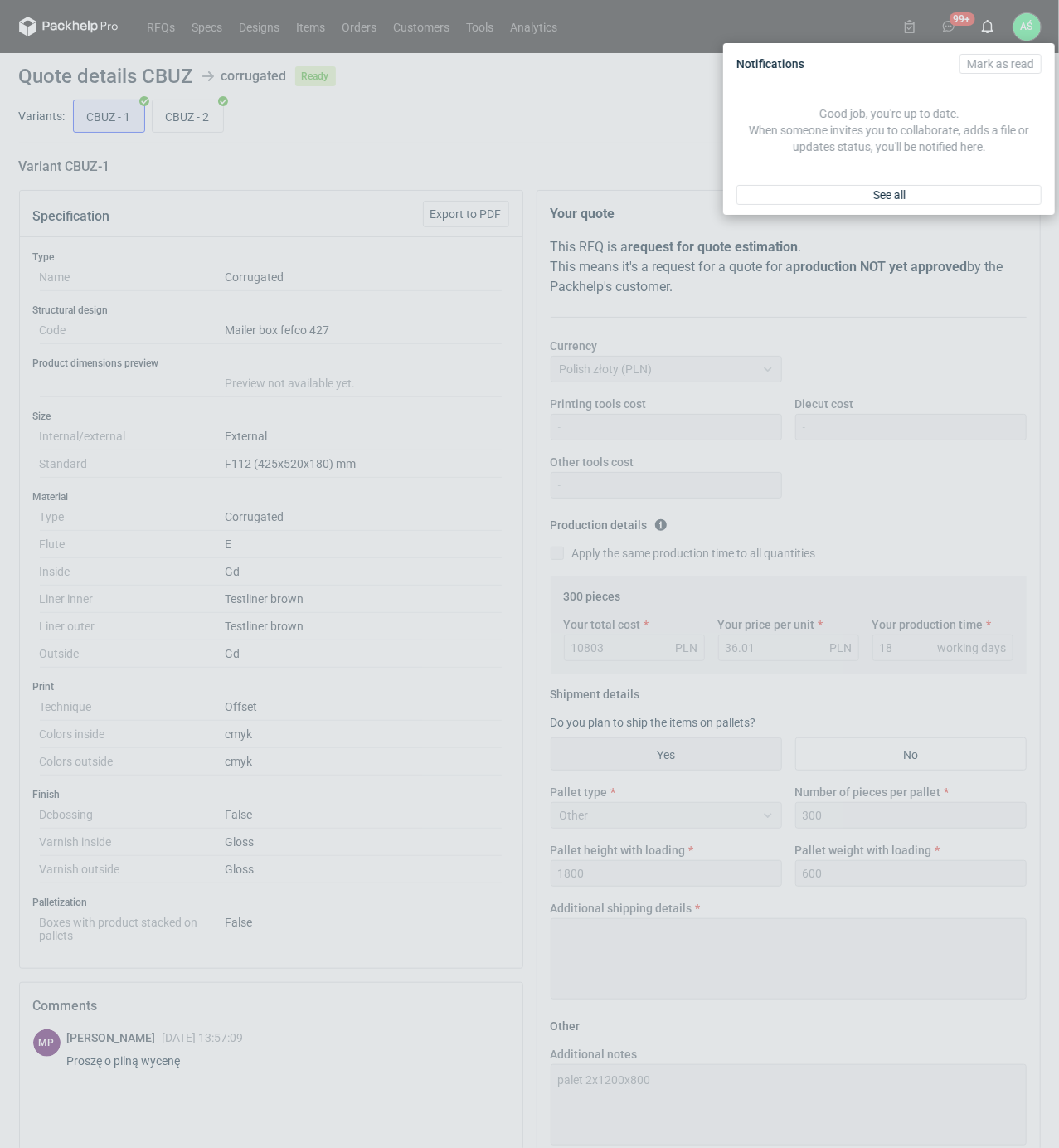
click at [353, 166] on div "Notifications [PERSON_NAME] as read Good job, you're up to date. When someone i…" at bounding box center [530, 574] width 1059 height 1148
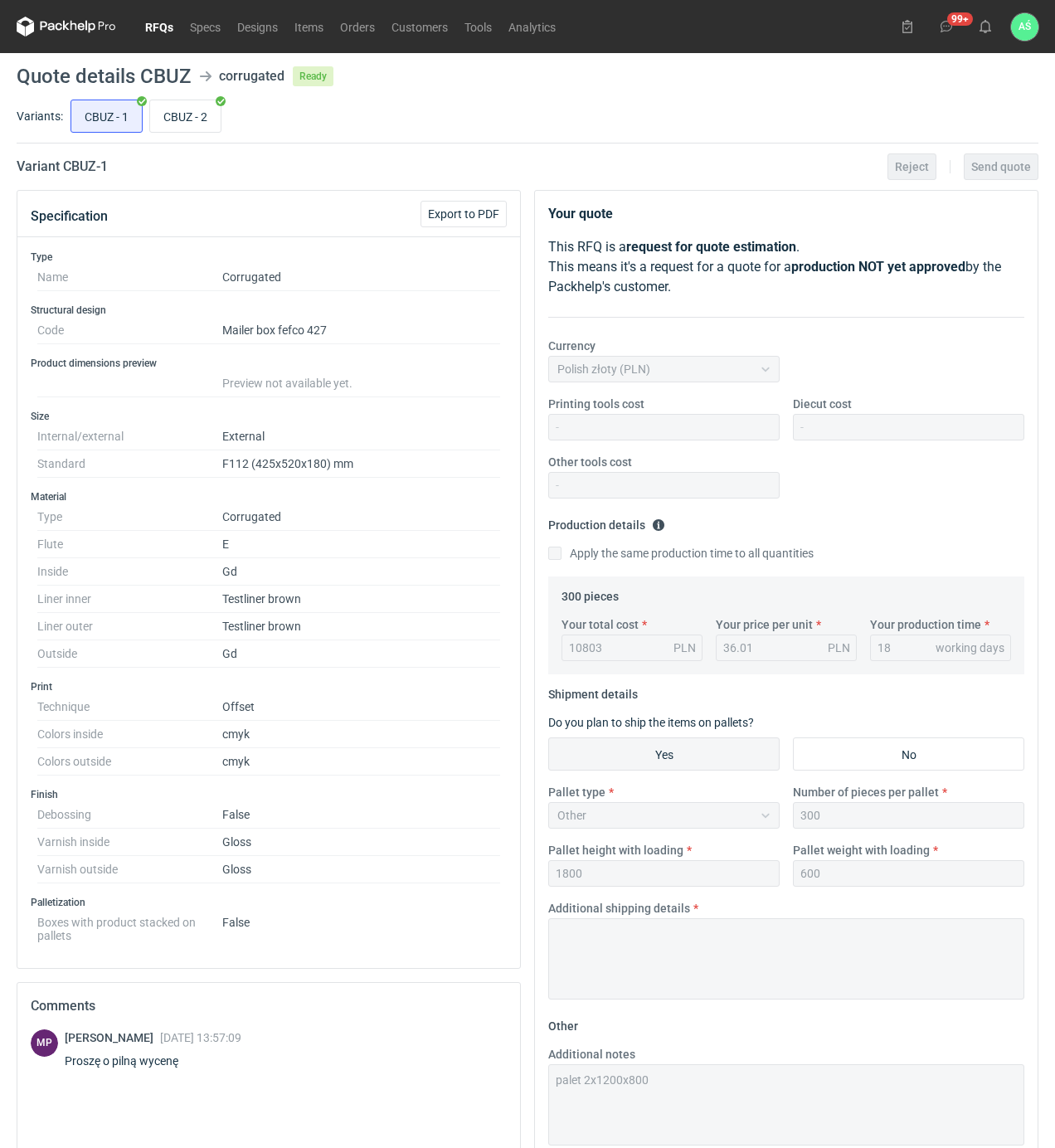
drag, startPoint x: 170, startPoint y: 26, endPoint x: 178, endPoint y: 38, distance: 14.4
click at [167, 26] on link "RFQs" at bounding box center [158, 27] width 45 height 20
